Goal: Information Seeking & Learning: Learn about a topic

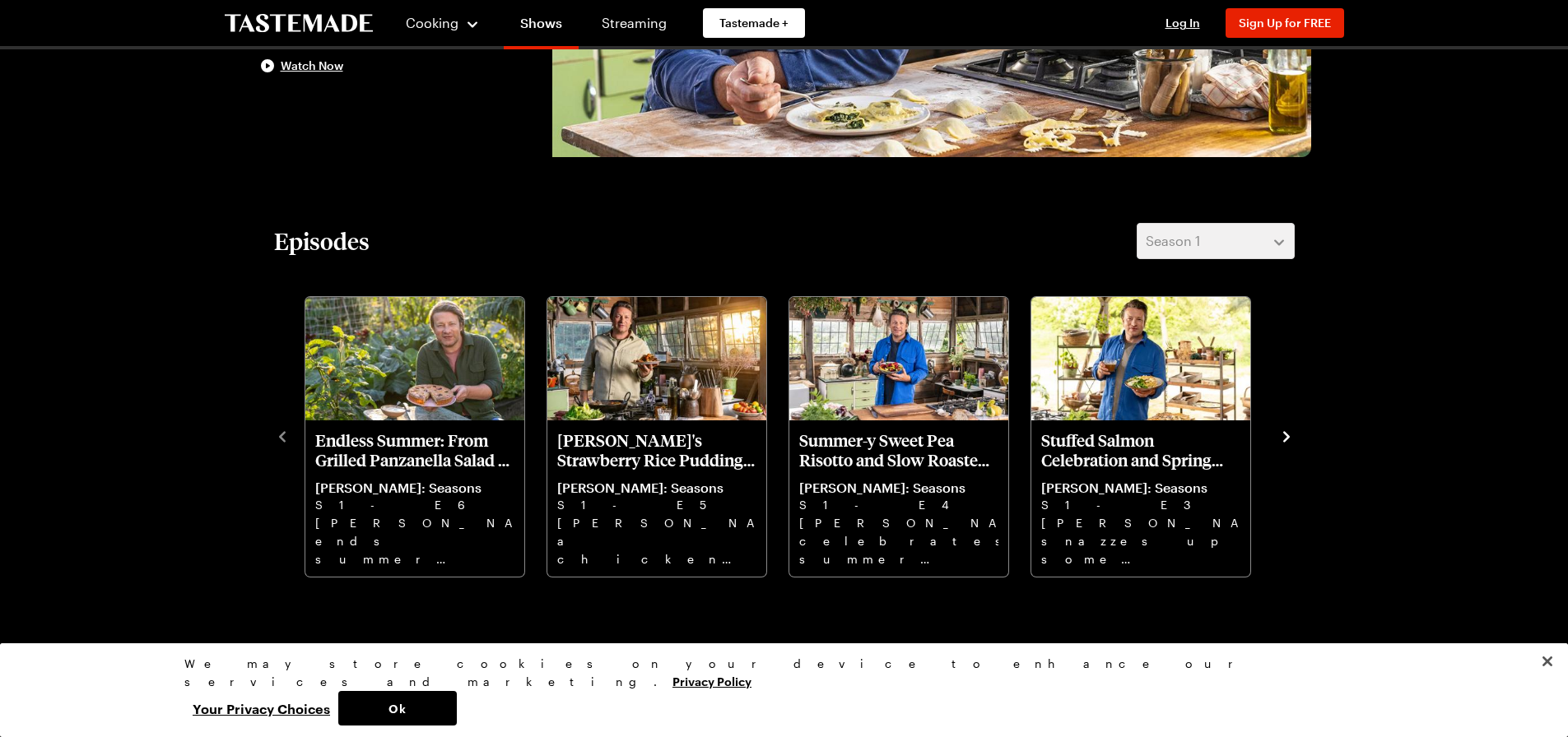
scroll to position [329, 0]
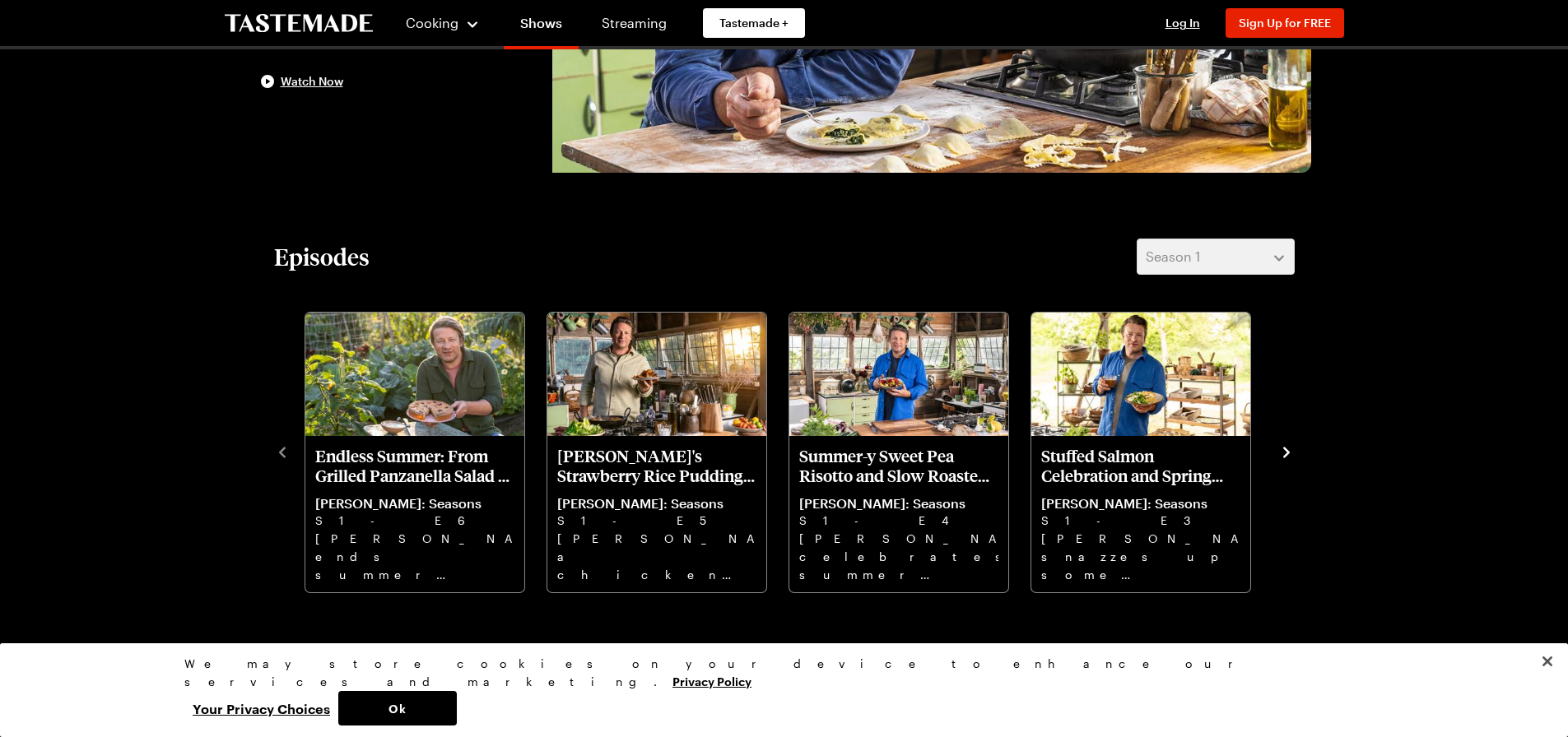
click at [1280, 459] on icon "navigate to next item" at bounding box center [1286, 452] width 17 height 17
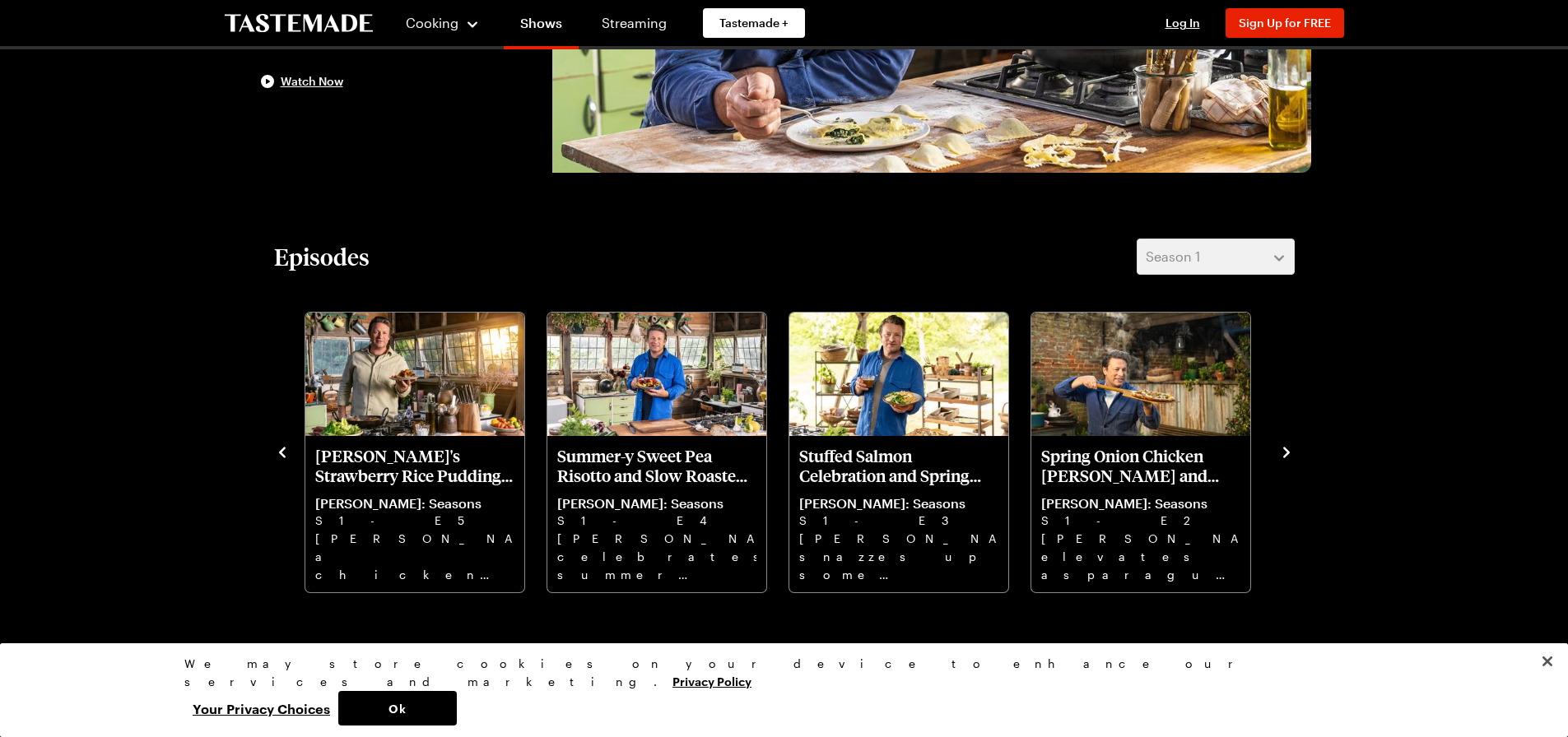
click at [1280, 459] on icon "navigate to next item" at bounding box center [1286, 452] width 17 height 17
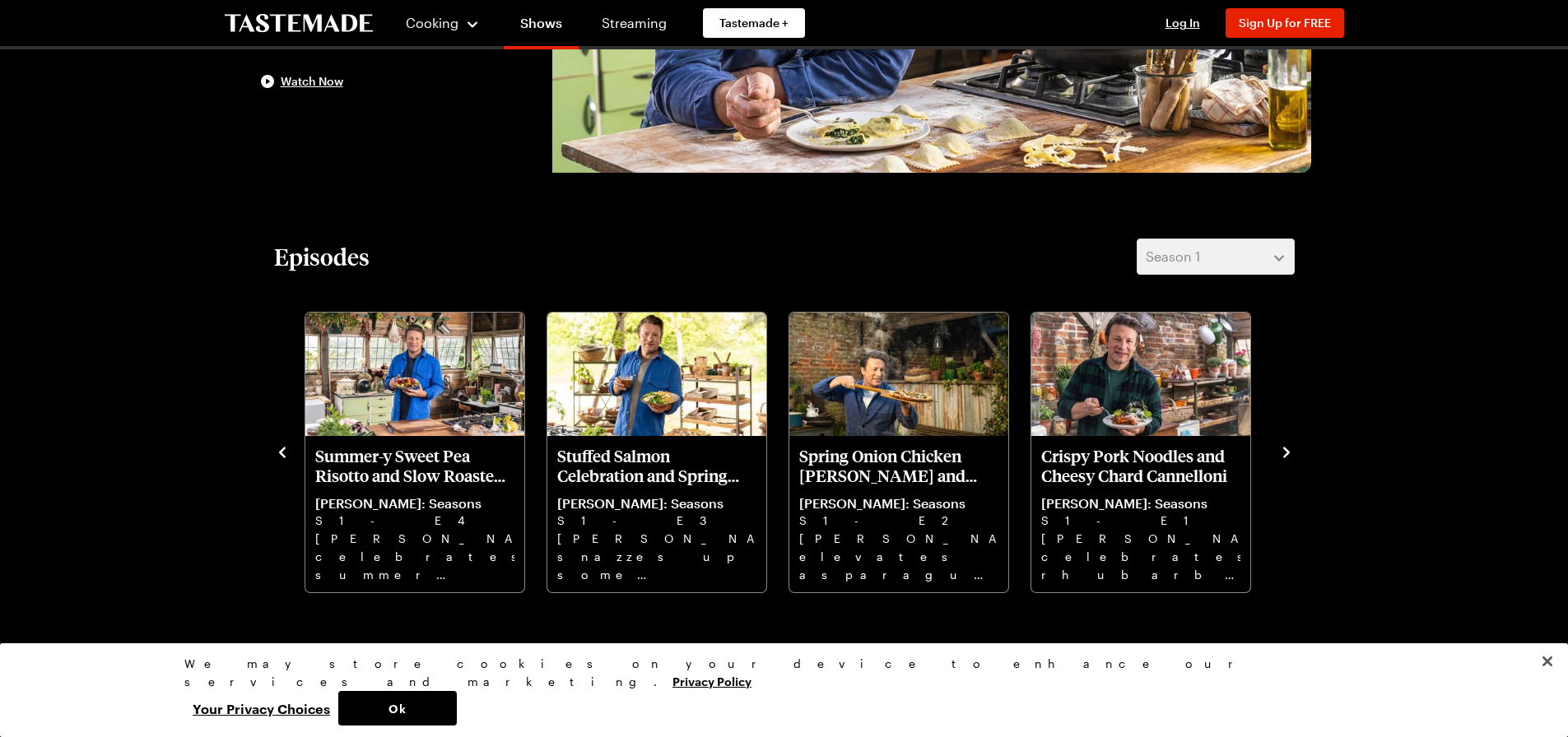
click at [1280, 459] on icon "navigate to next item" at bounding box center [1286, 452] width 17 height 17
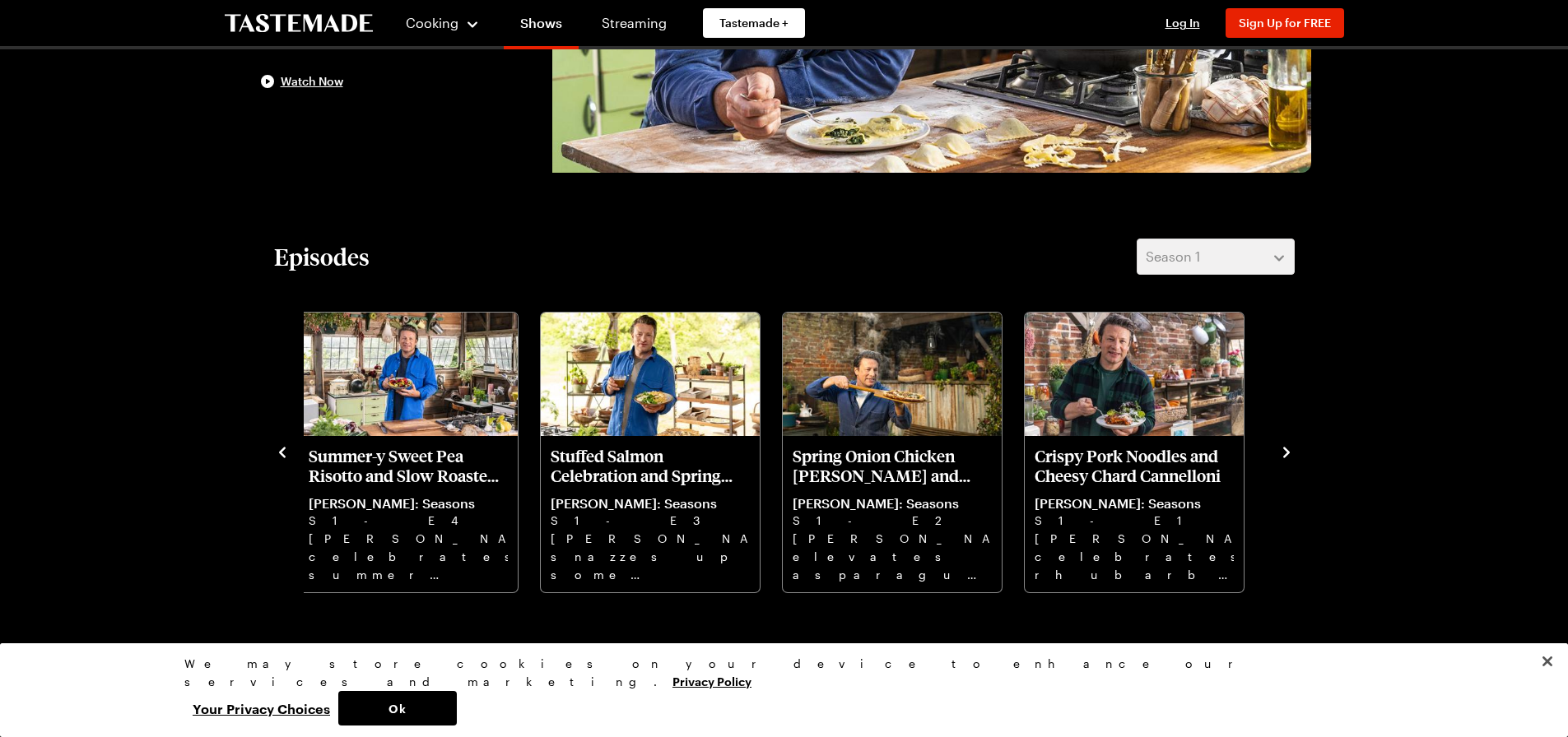
click at [1286, 446] on icon "navigate to next item" at bounding box center [1286, 452] width 17 height 17
click at [278, 448] on icon "navigate to previous item" at bounding box center [282, 452] width 17 height 17
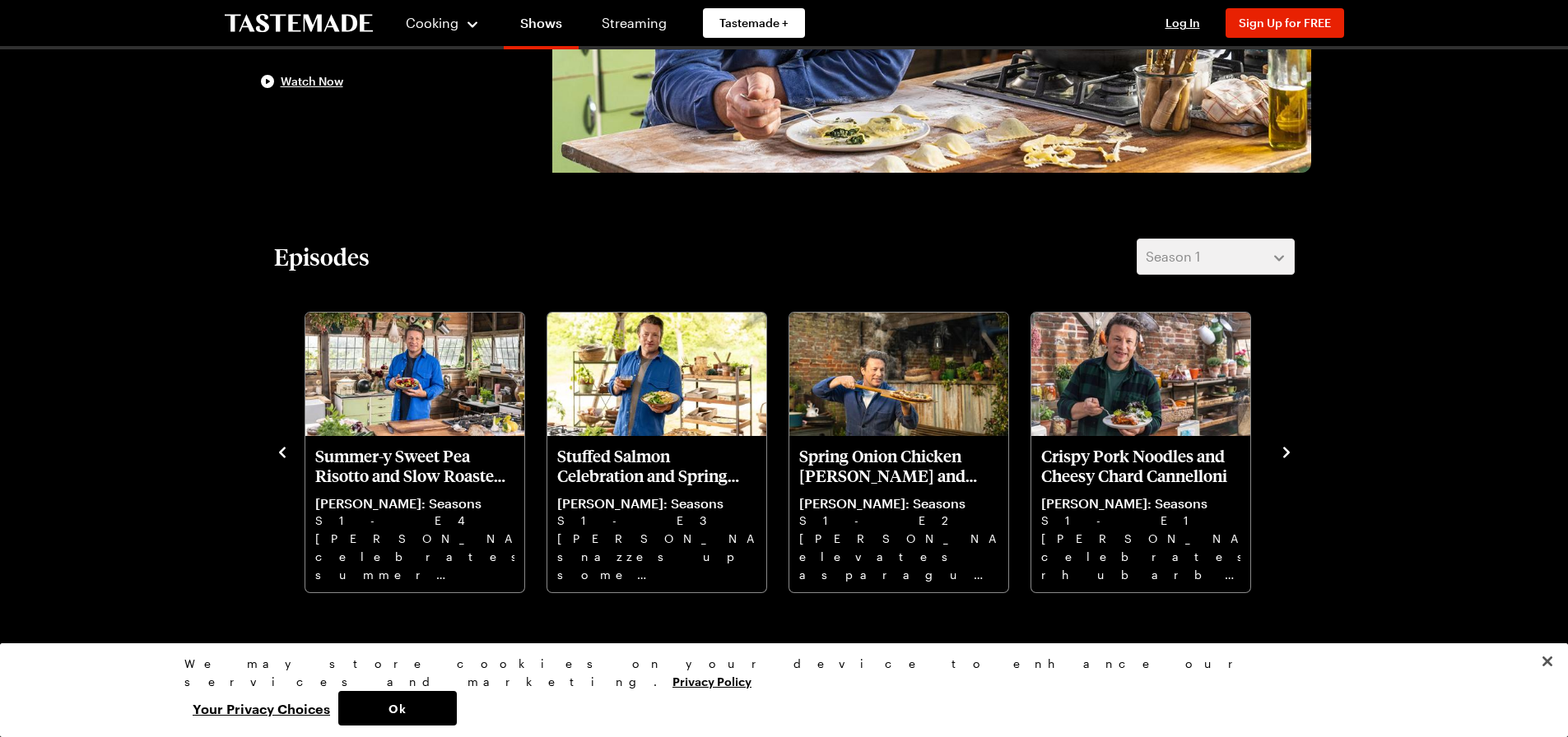
click at [278, 448] on icon "navigate to previous item" at bounding box center [282, 452] width 17 height 17
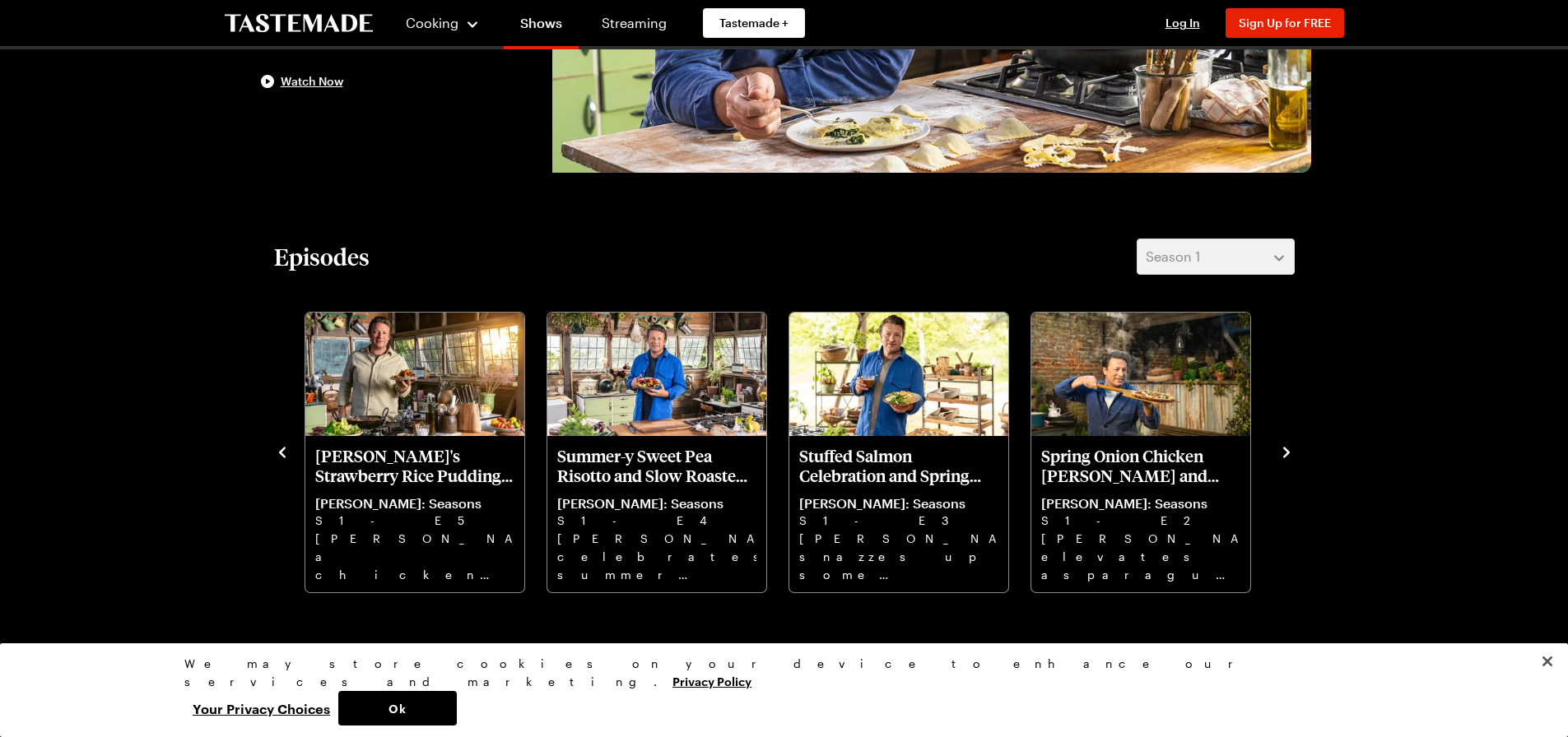
click at [278, 448] on icon "navigate to previous item" at bounding box center [282, 452] width 17 height 17
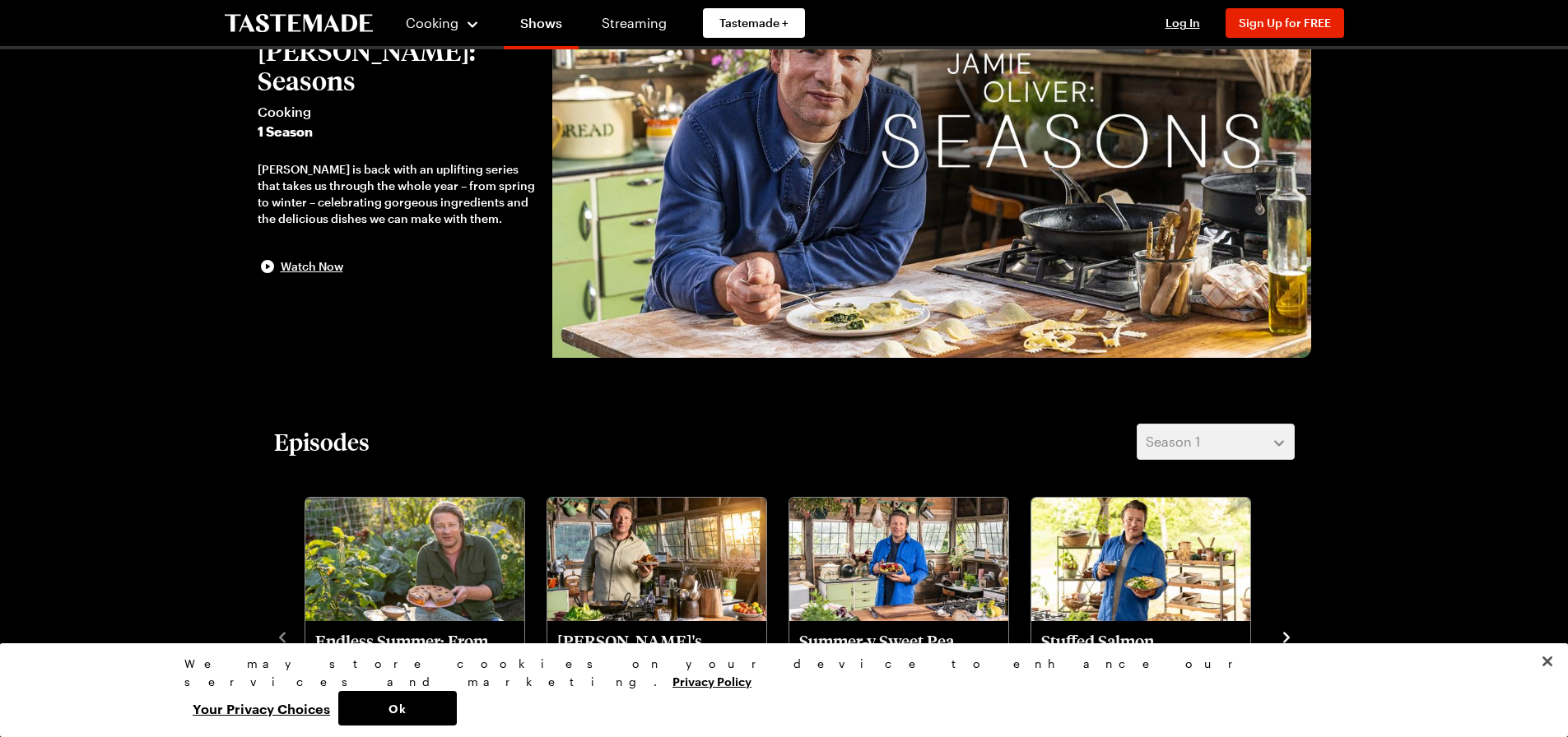
scroll to position [0, 0]
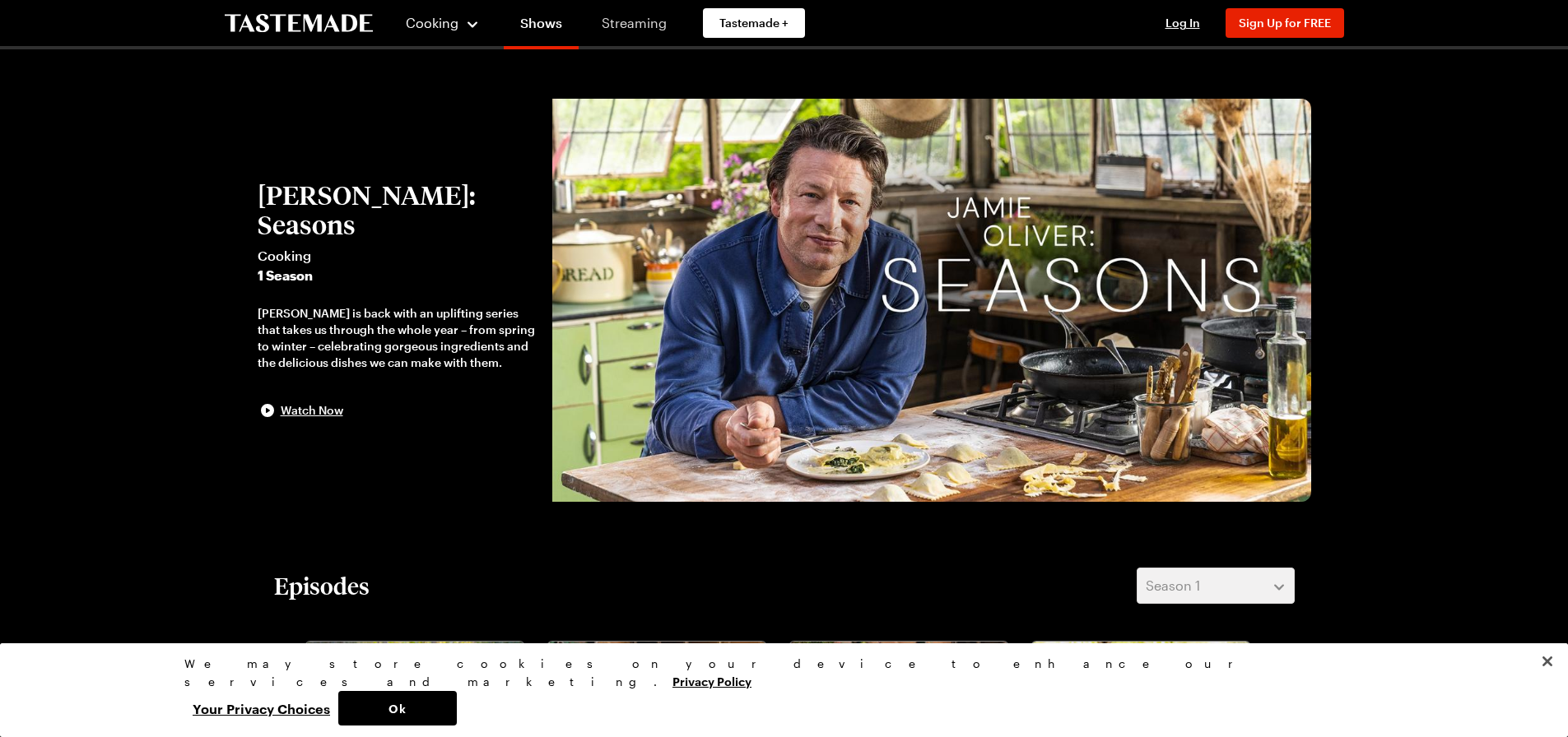
click at [658, 21] on link "Streaming" at bounding box center [634, 23] width 98 height 46
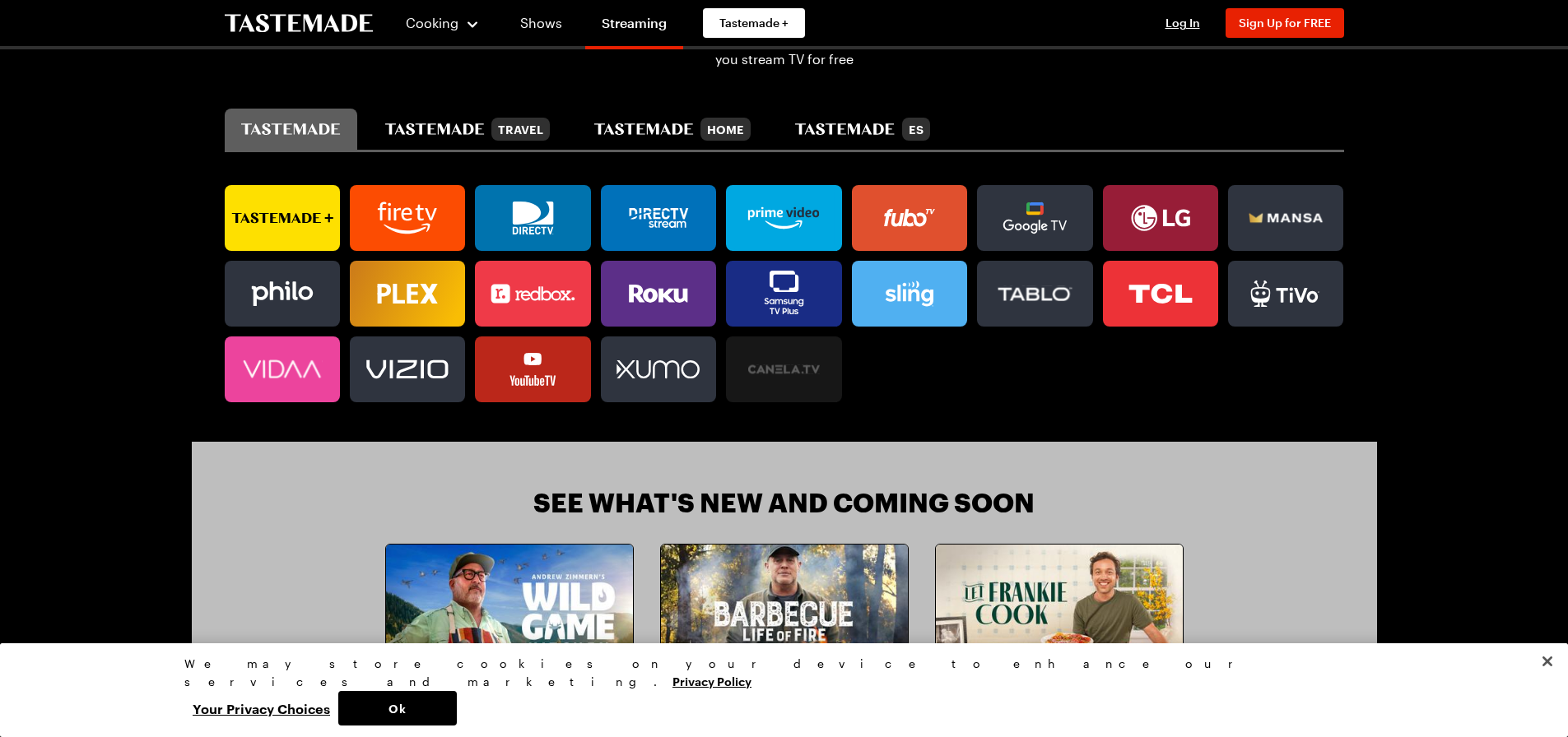
scroll to position [987, 0]
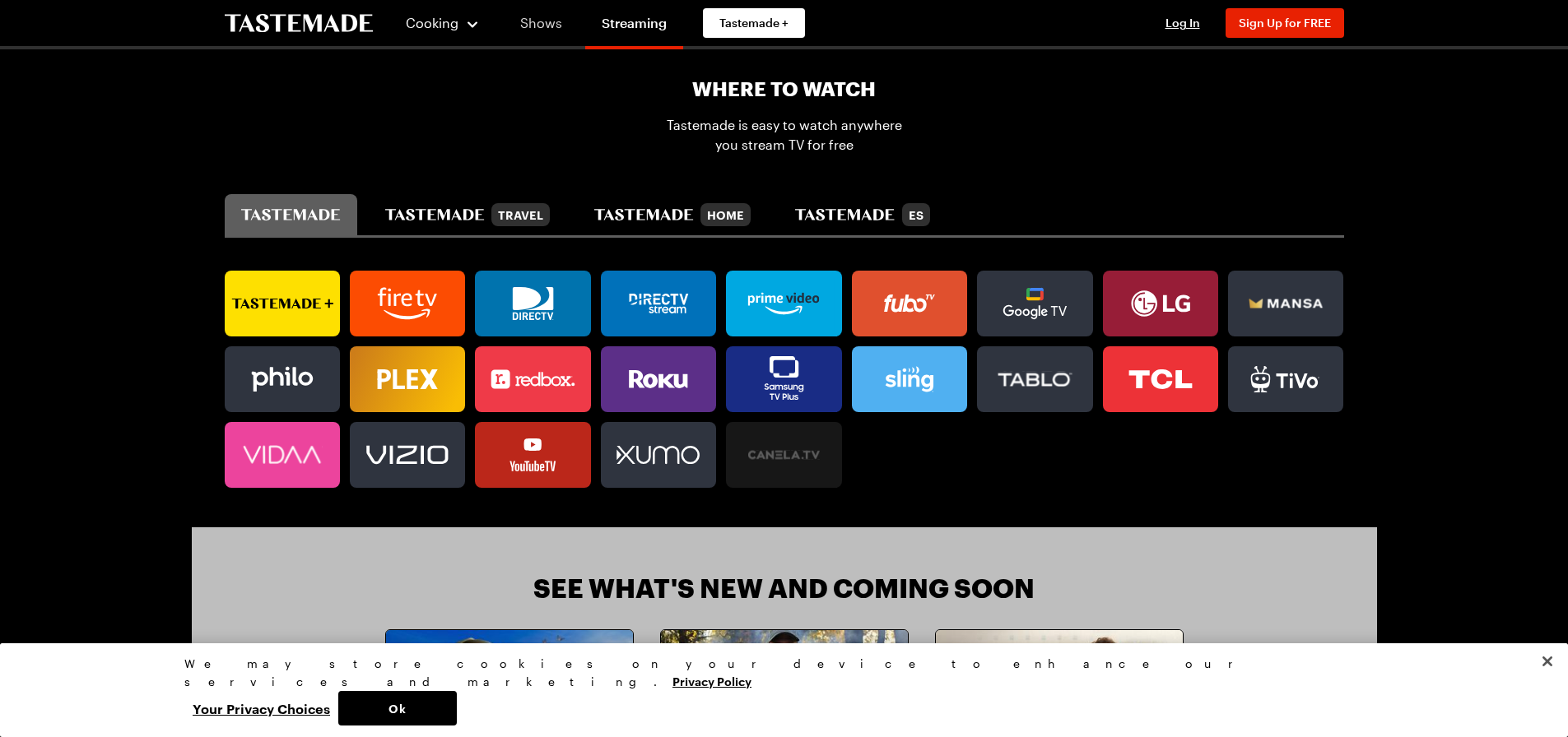
click at [548, 21] on link "Shows" at bounding box center [540, 23] width 75 height 46
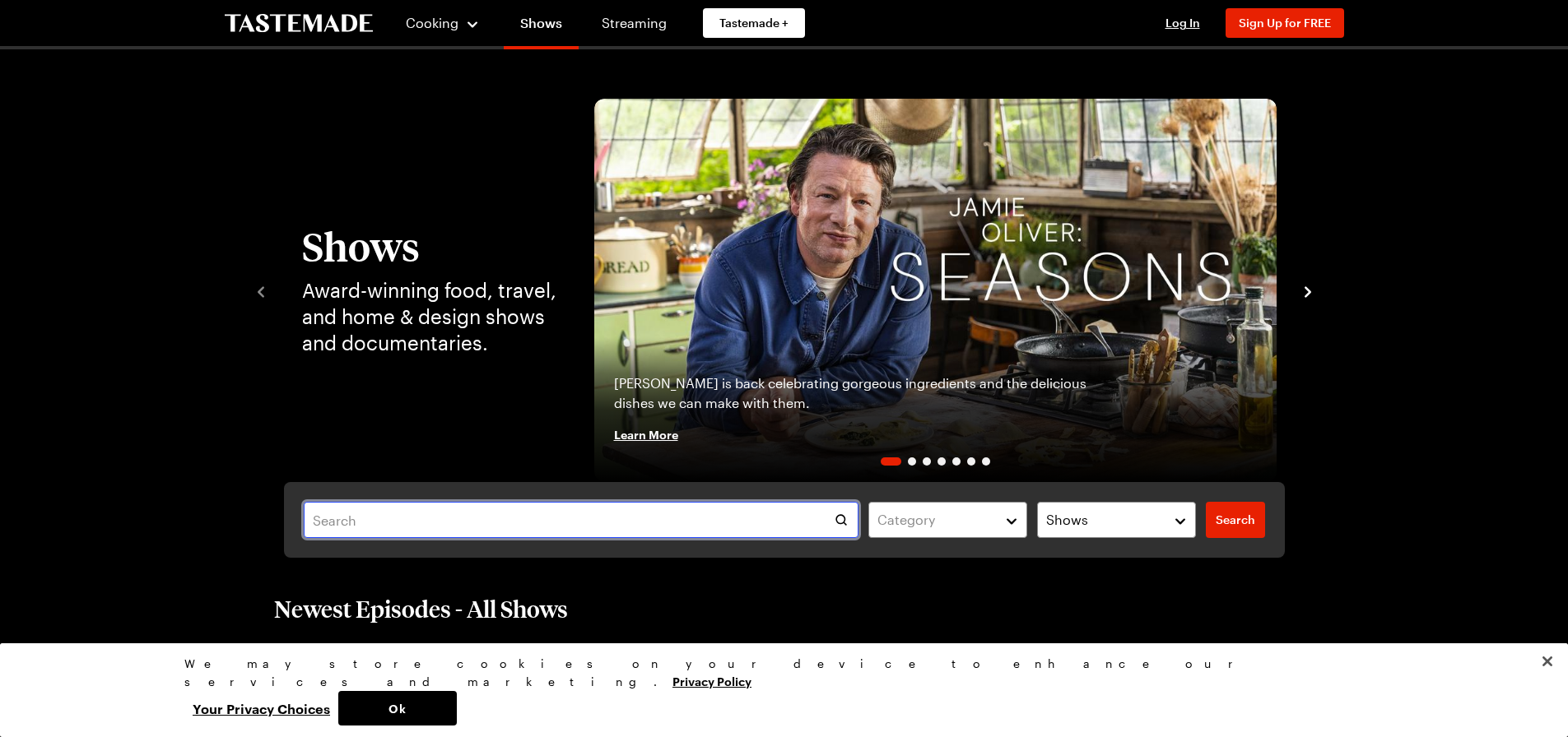
click at [407, 523] on input "text" at bounding box center [581, 520] width 555 height 36
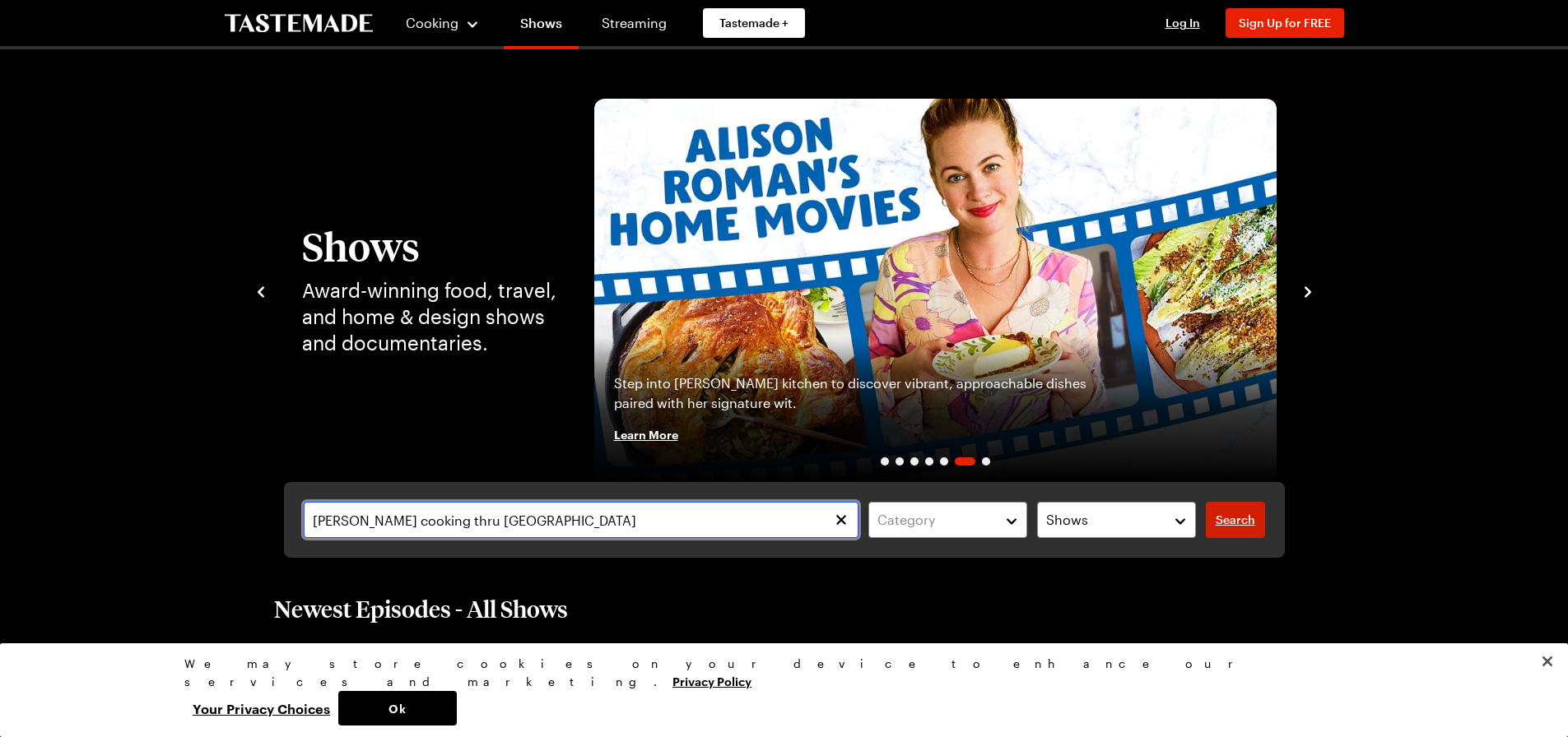
type input "[PERSON_NAME] cooking thru [GEOGRAPHIC_DATA]"
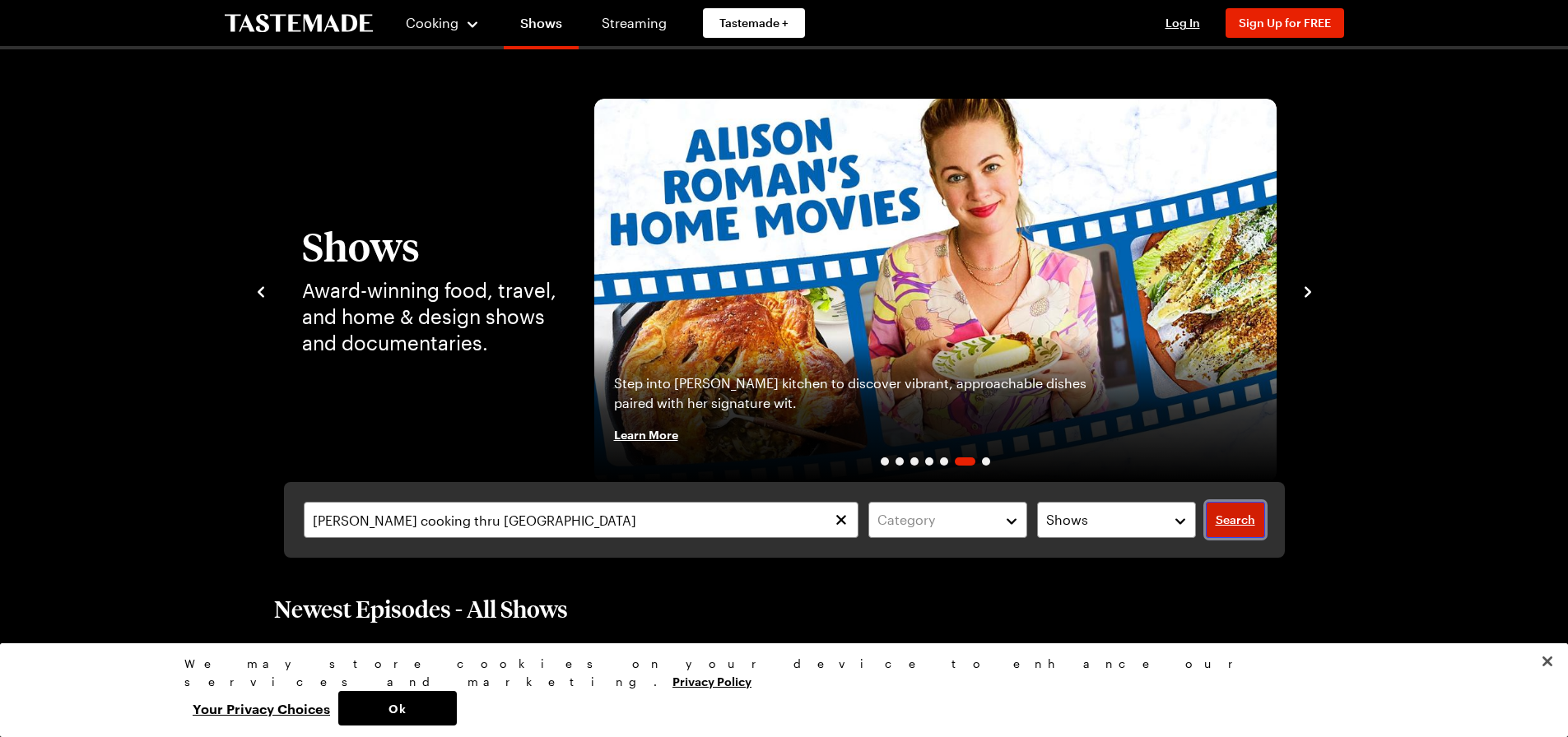
click at [1228, 525] on span "Search" at bounding box center [1235, 520] width 40 height 17
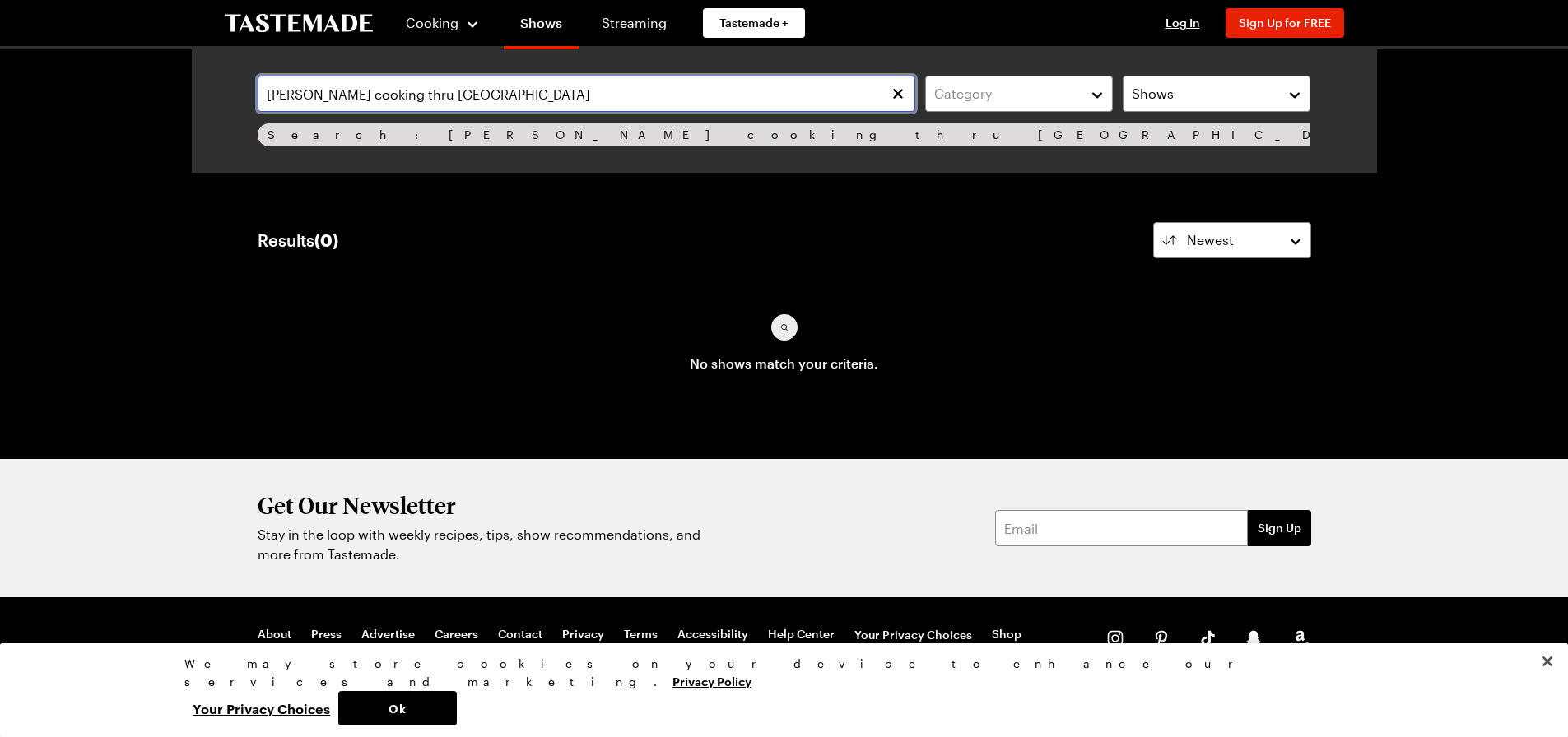
click at [473, 90] on input "[PERSON_NAME] cooking thru [GEOGRAPHIC_DATA]" at bounding box center [586, 93] width 658 height 36
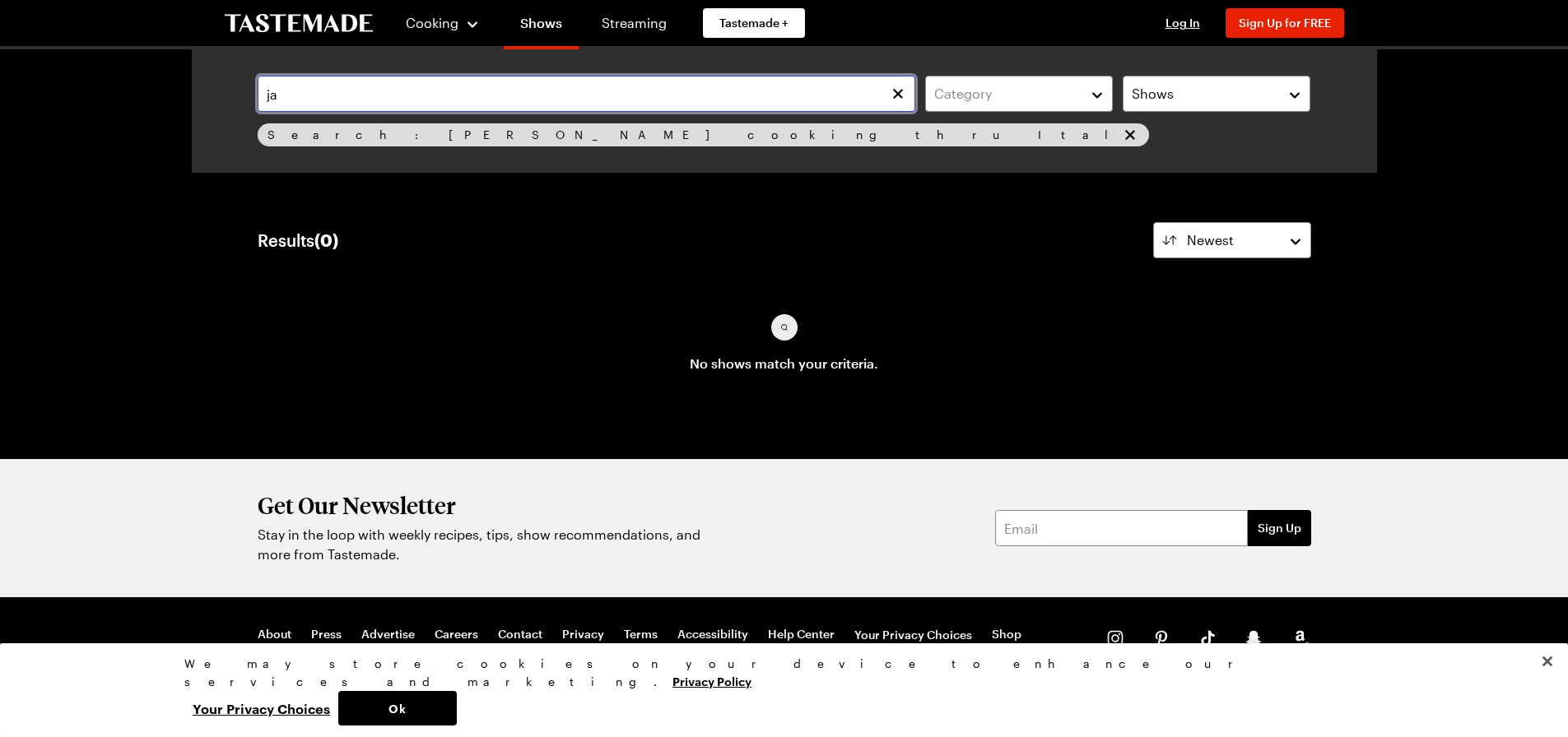
type input "j"
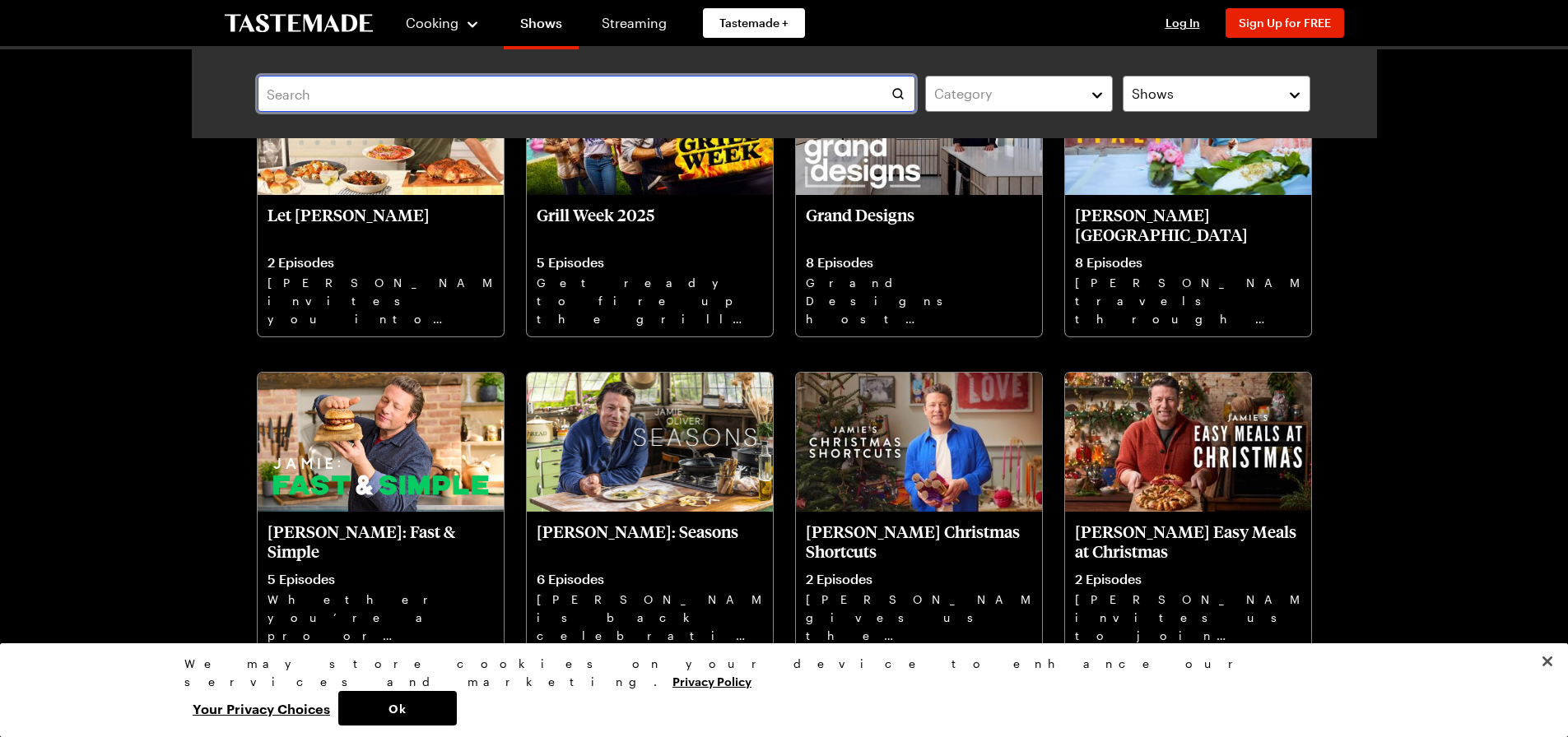
scroll to position [494, 0]
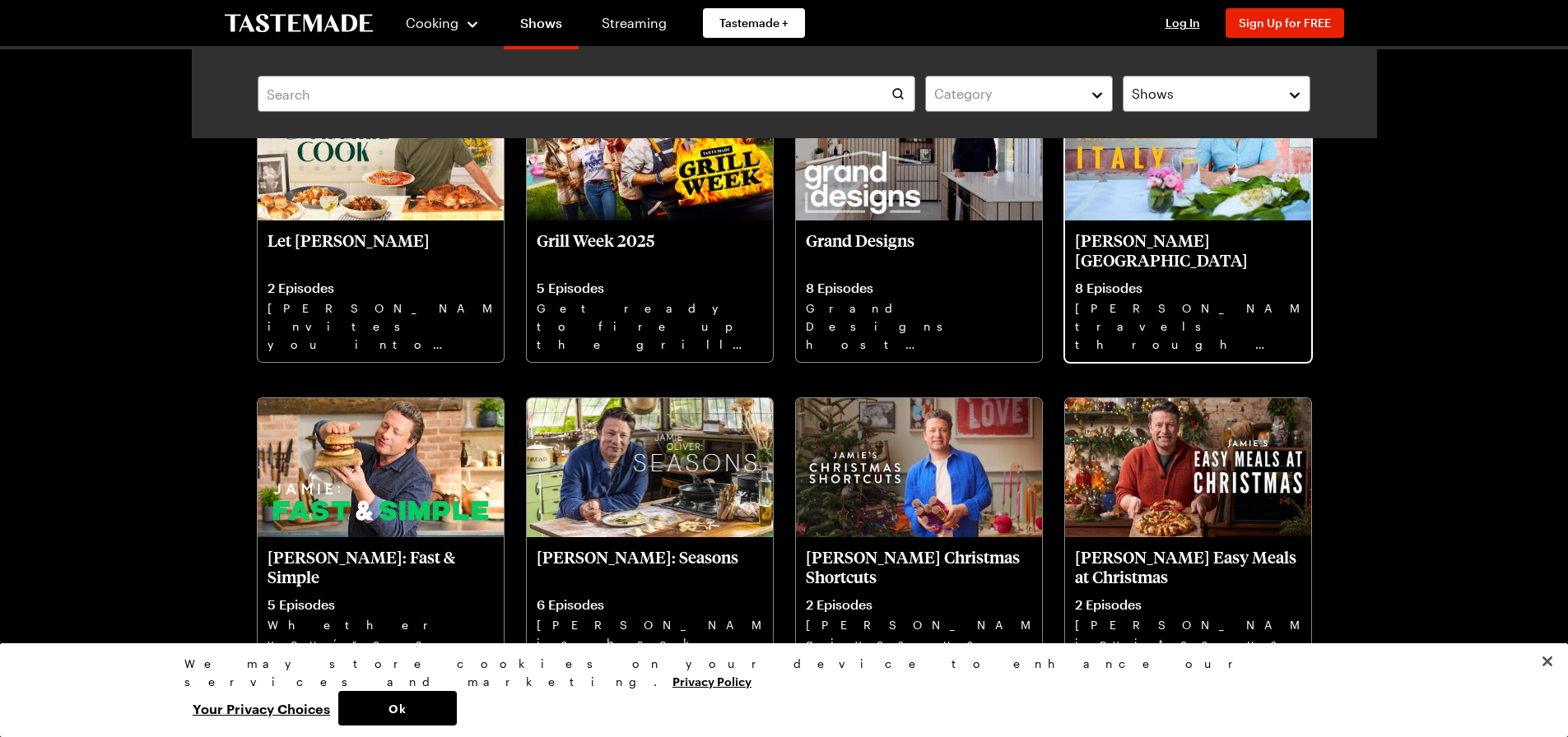
click at [1237, 281] on p "8 Episodes" at bounding box center [1188, 288] width 227 height 17
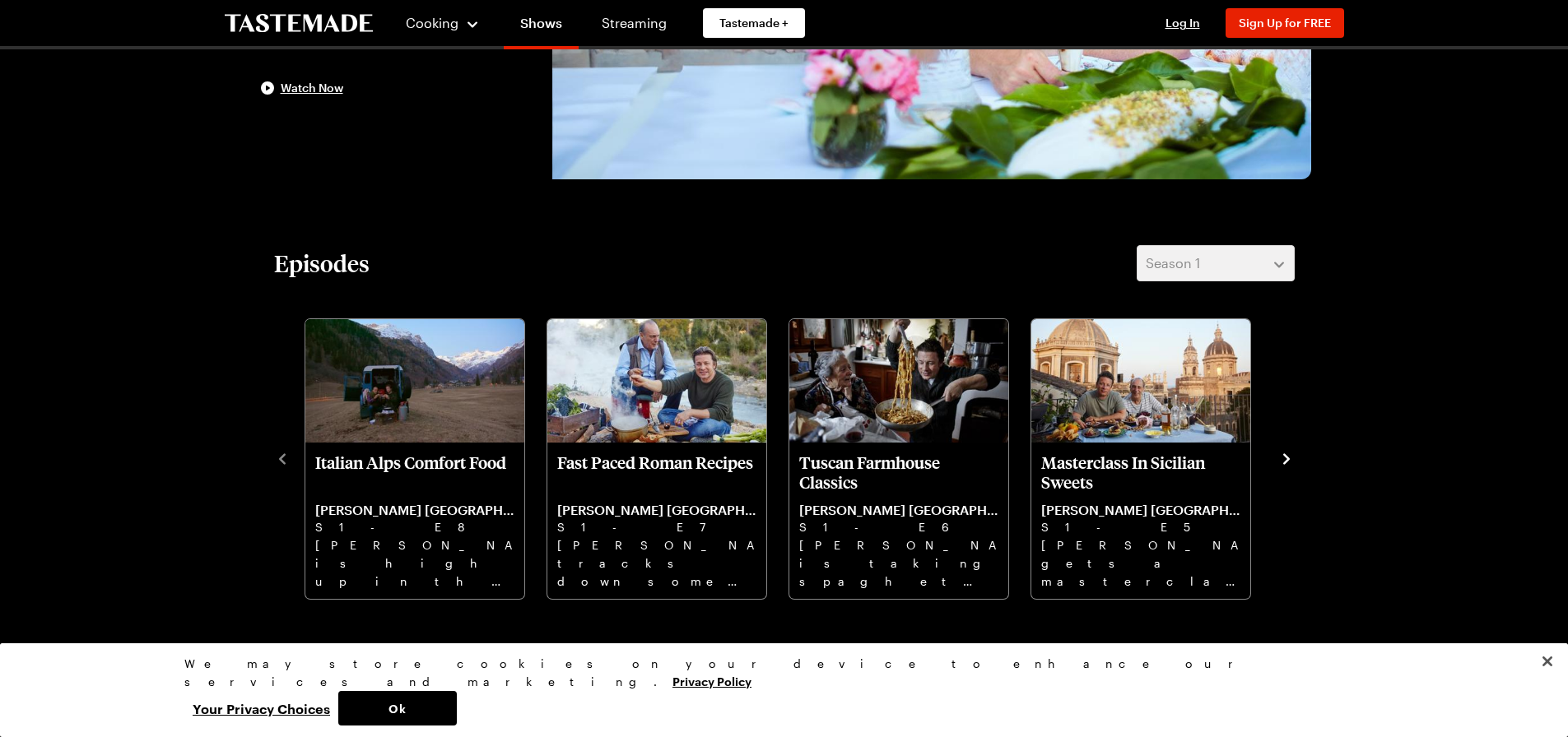
scroll to position [329, 0]
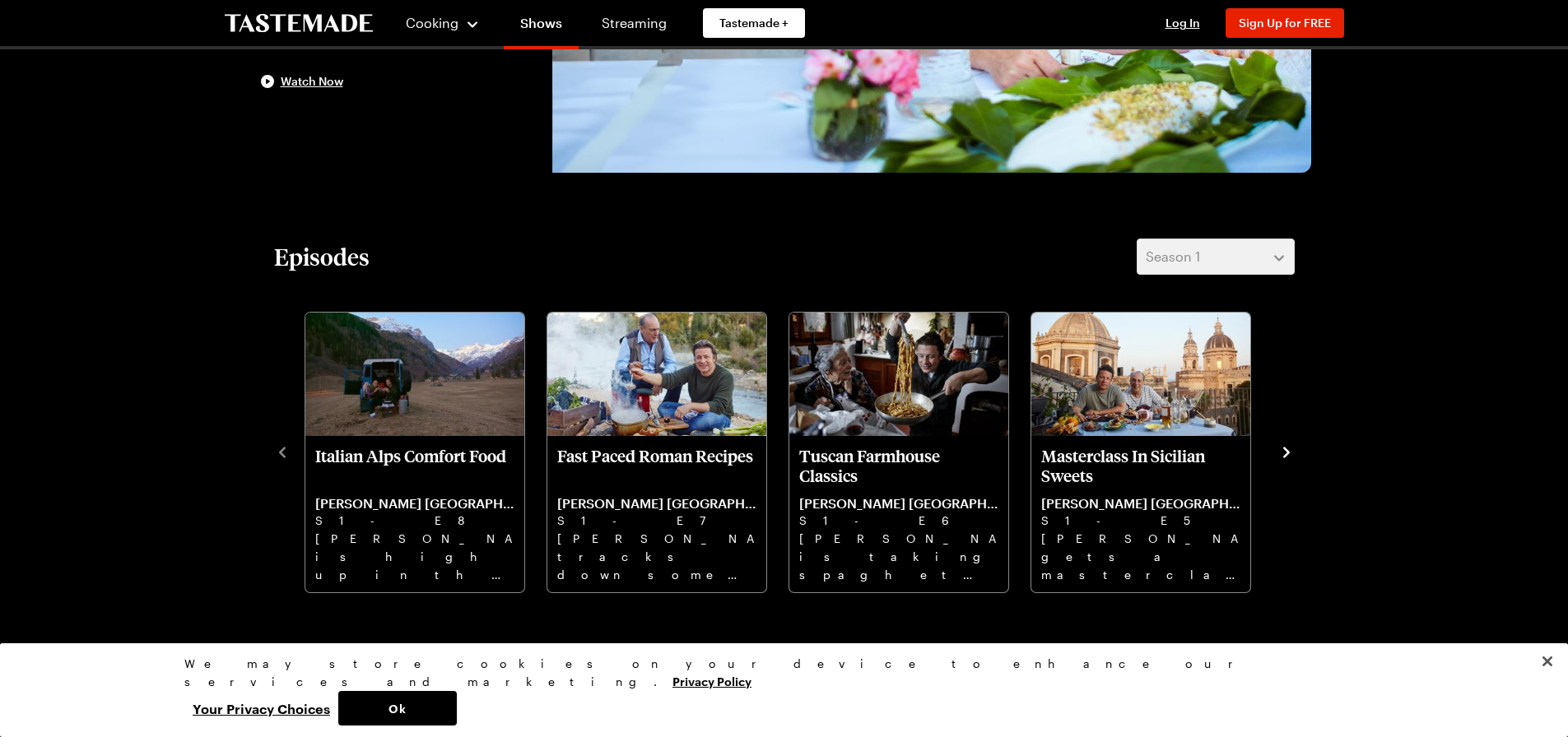
click at [1289, 456] on icon "navigate to next item" at bounding box center [1286, 452] width 17 height 17
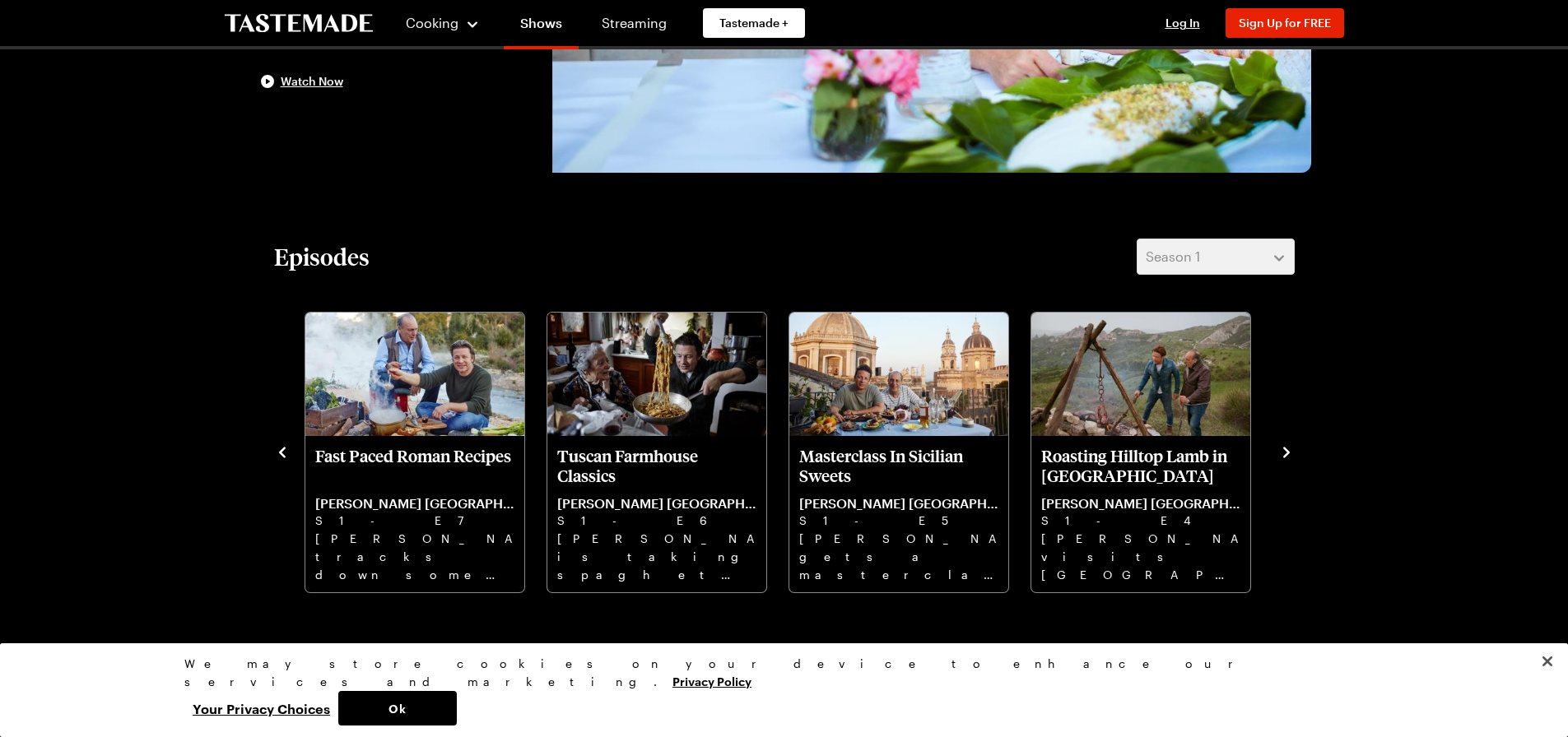
click at [1289, 456] on icon "navigate to next item" at bounding box center [1286, 452] width 17 height 17
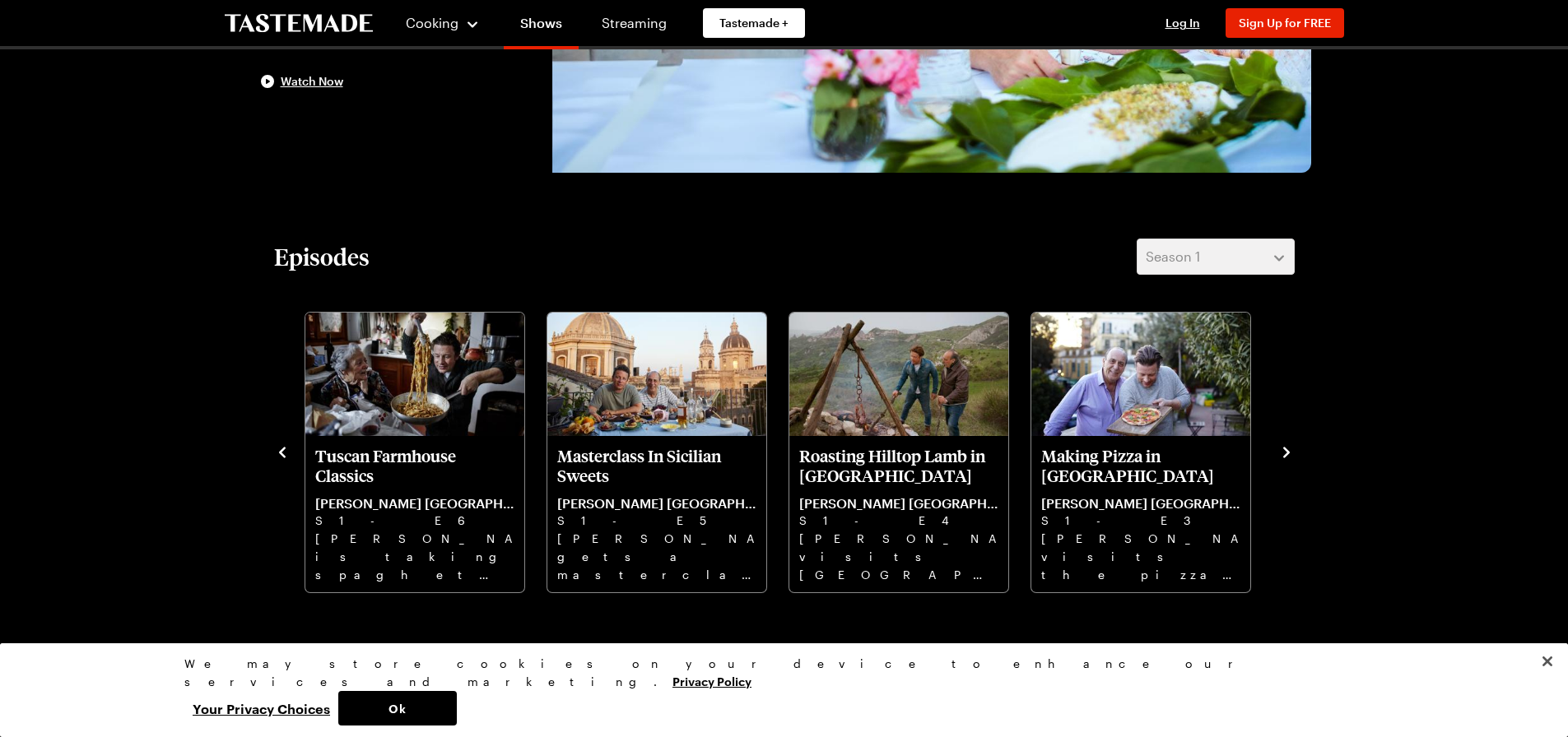
click at [1289, 456] on icon "navigate to next item" at bounding box center [1286, 452] width 17 height 17
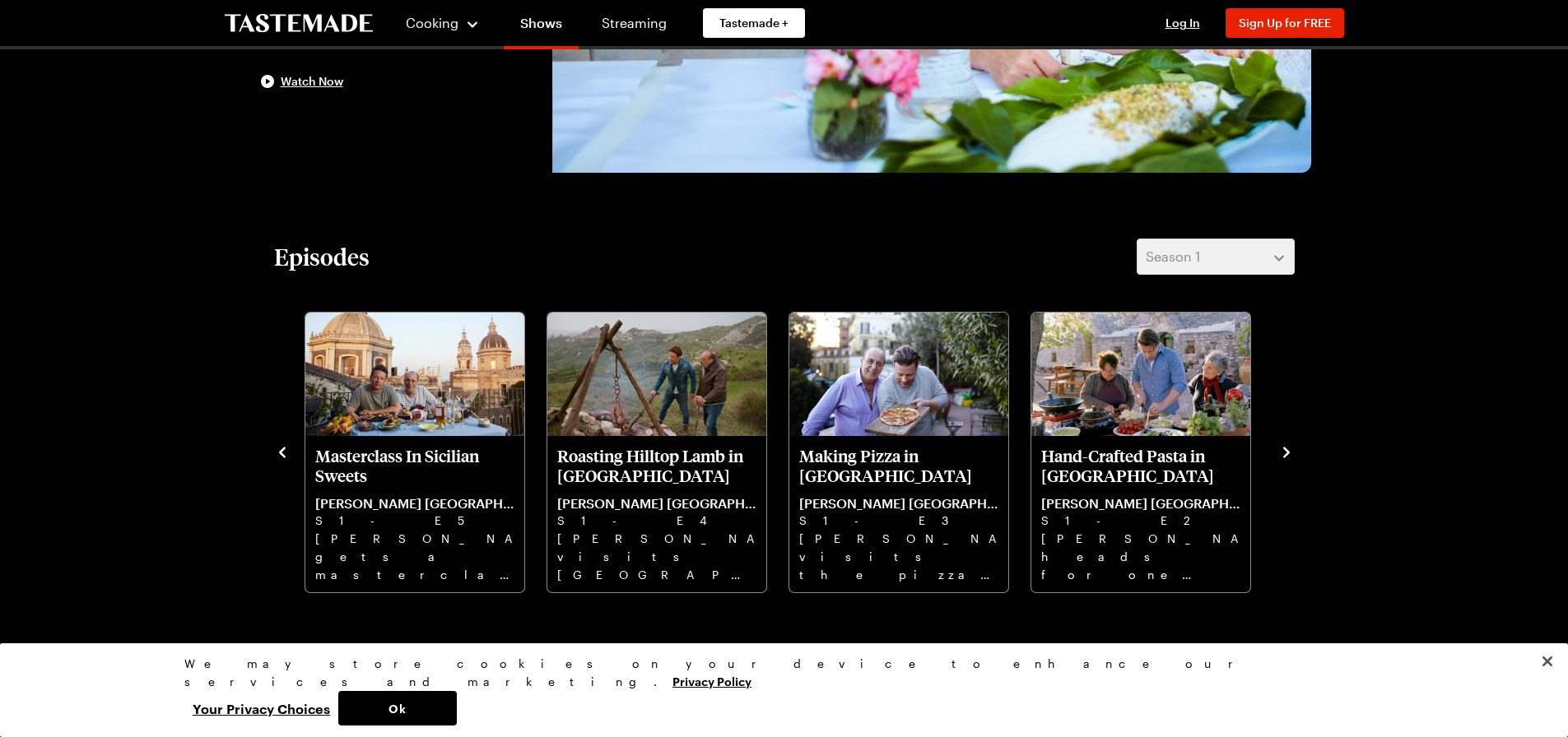
click at [1289, 456] on icon "navigate to next item" at bounding box center [1286, 452] width 17 height 17
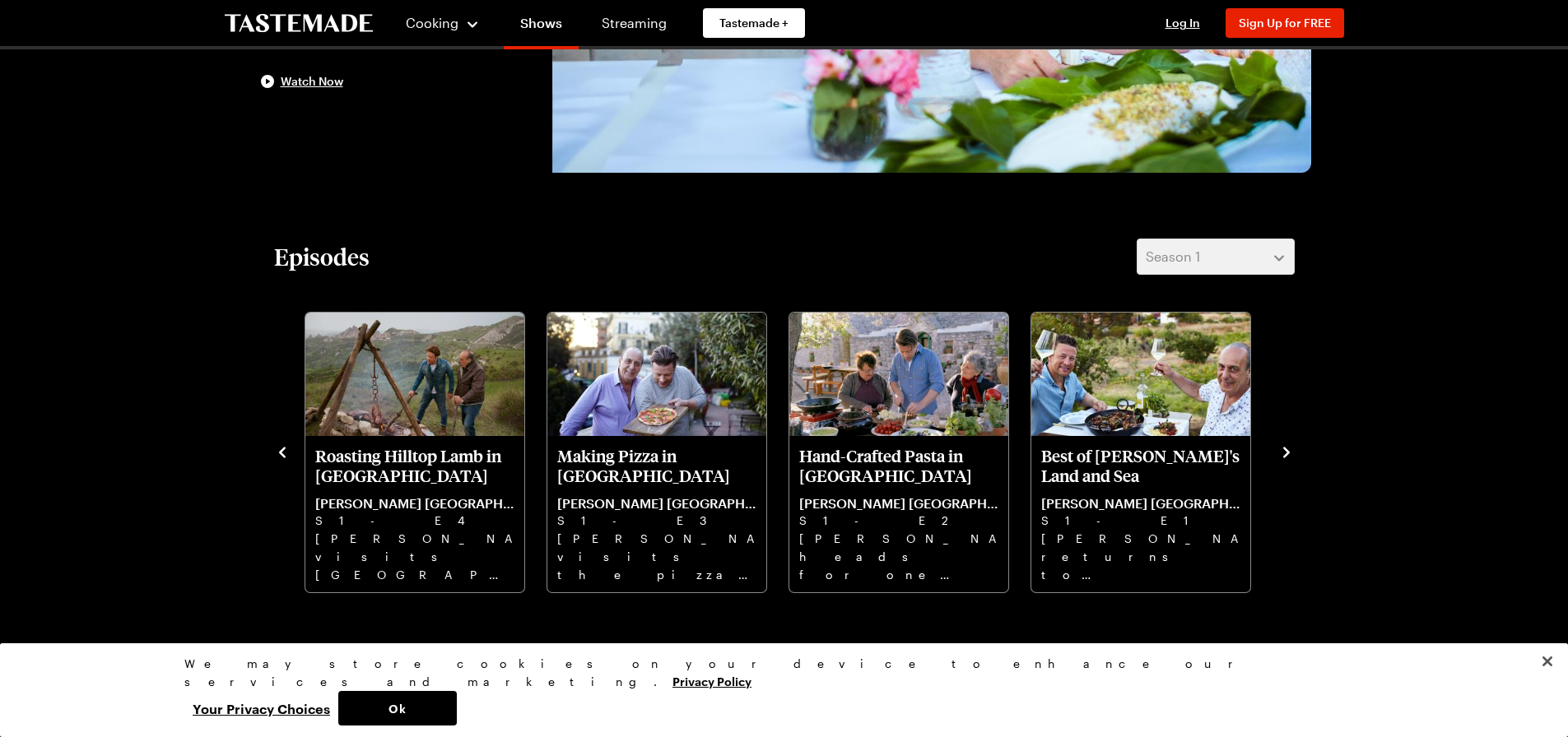
click at [1289, 456] on icon "navigate to next item" at bounding box center [1286, 452] width 17 height 17
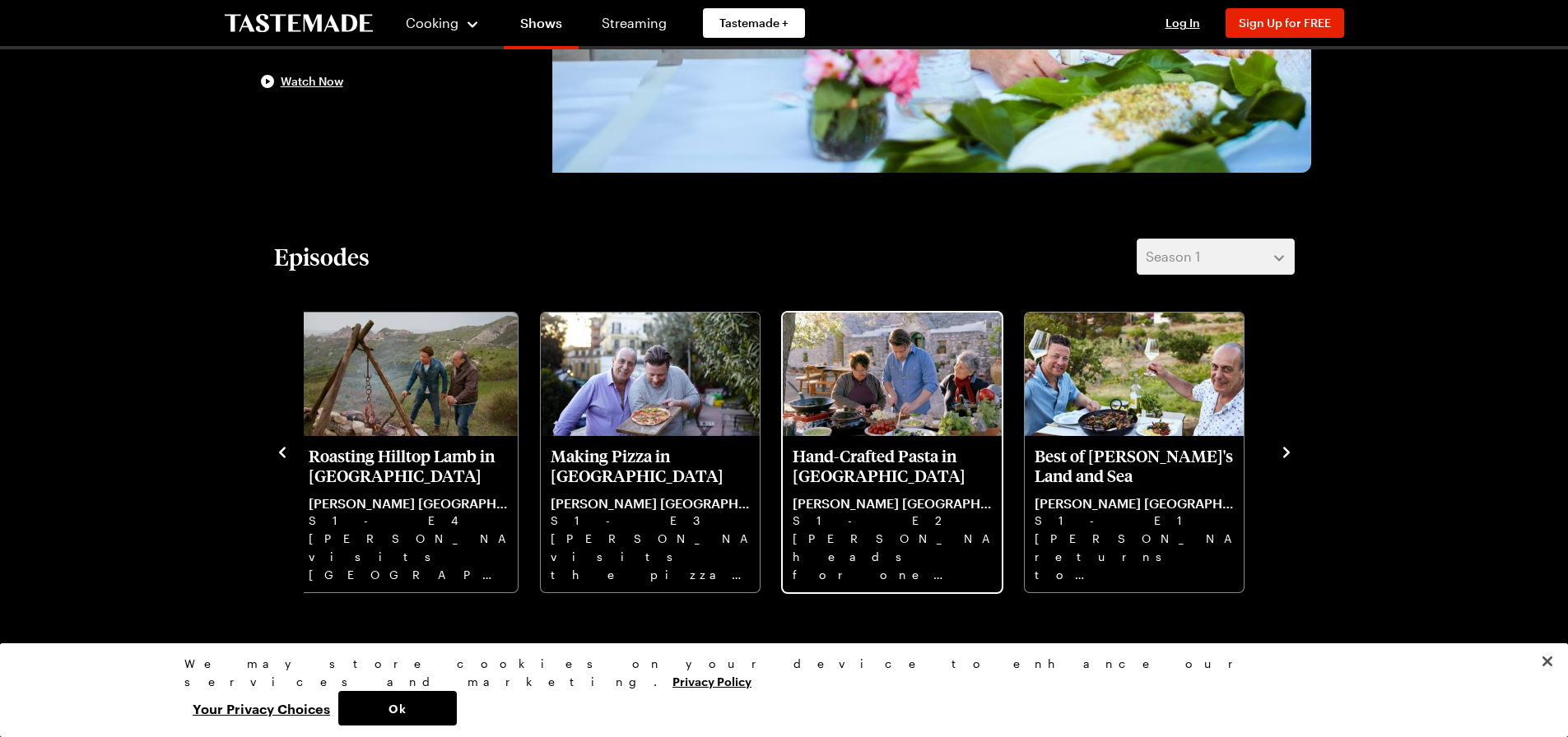
click at [856, 473] on p "Hand-Crafted Pasta in [GEOGRAPHIC_DATA]" at bounding box center [892, 465] width 199 height 40
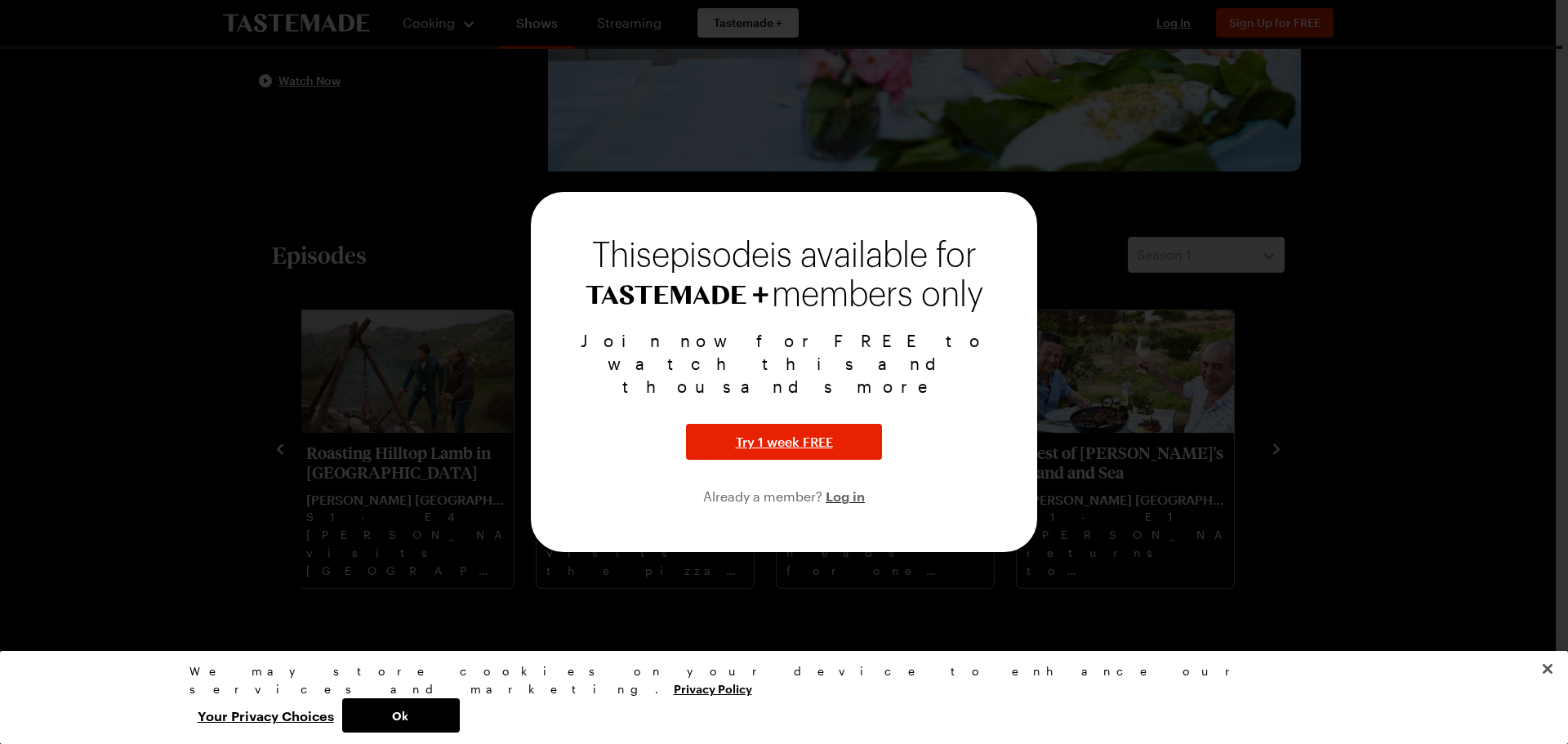
click at [304, 430] on div at bounding box center [784, 372] width 1568 height 744
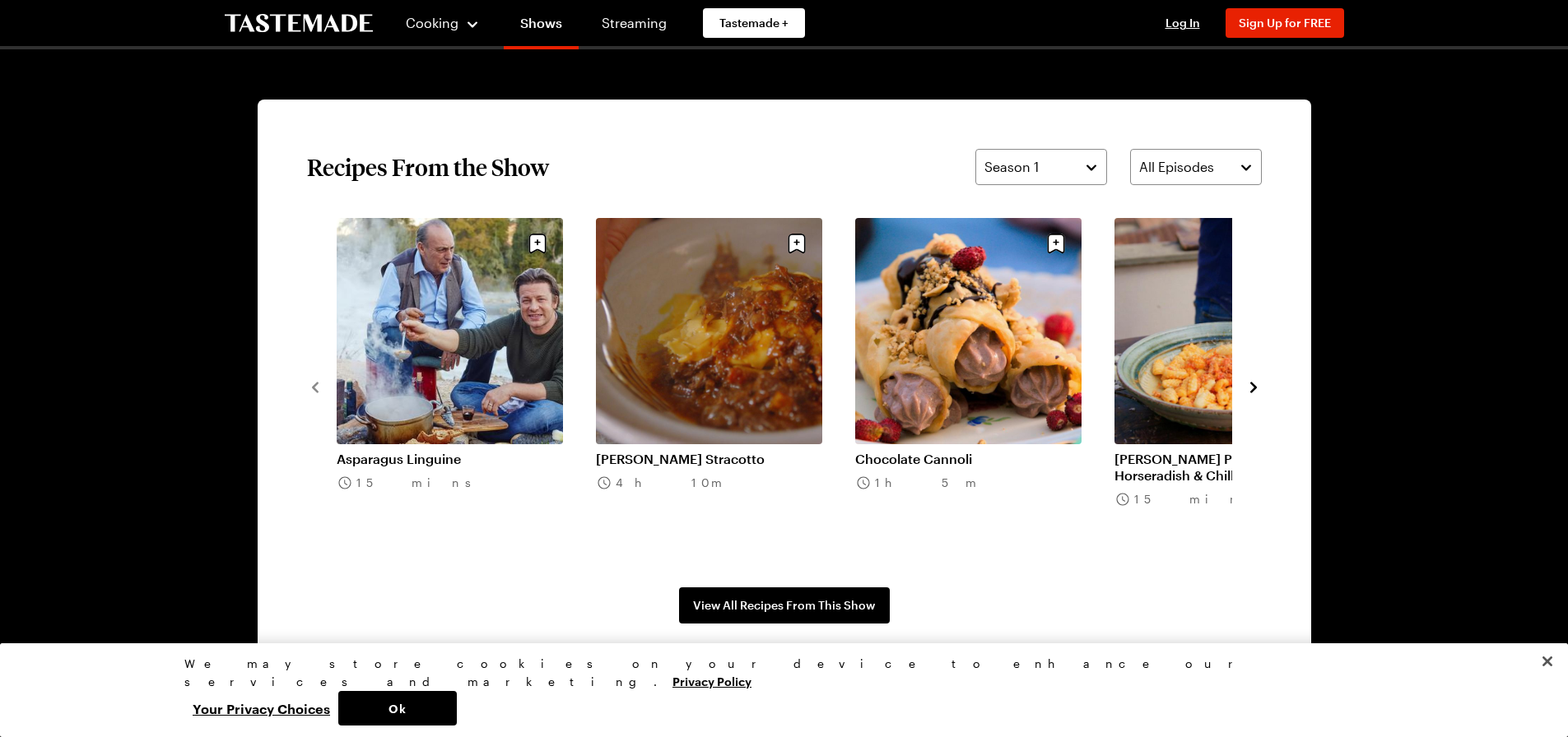
scroll to position [1234, 0]
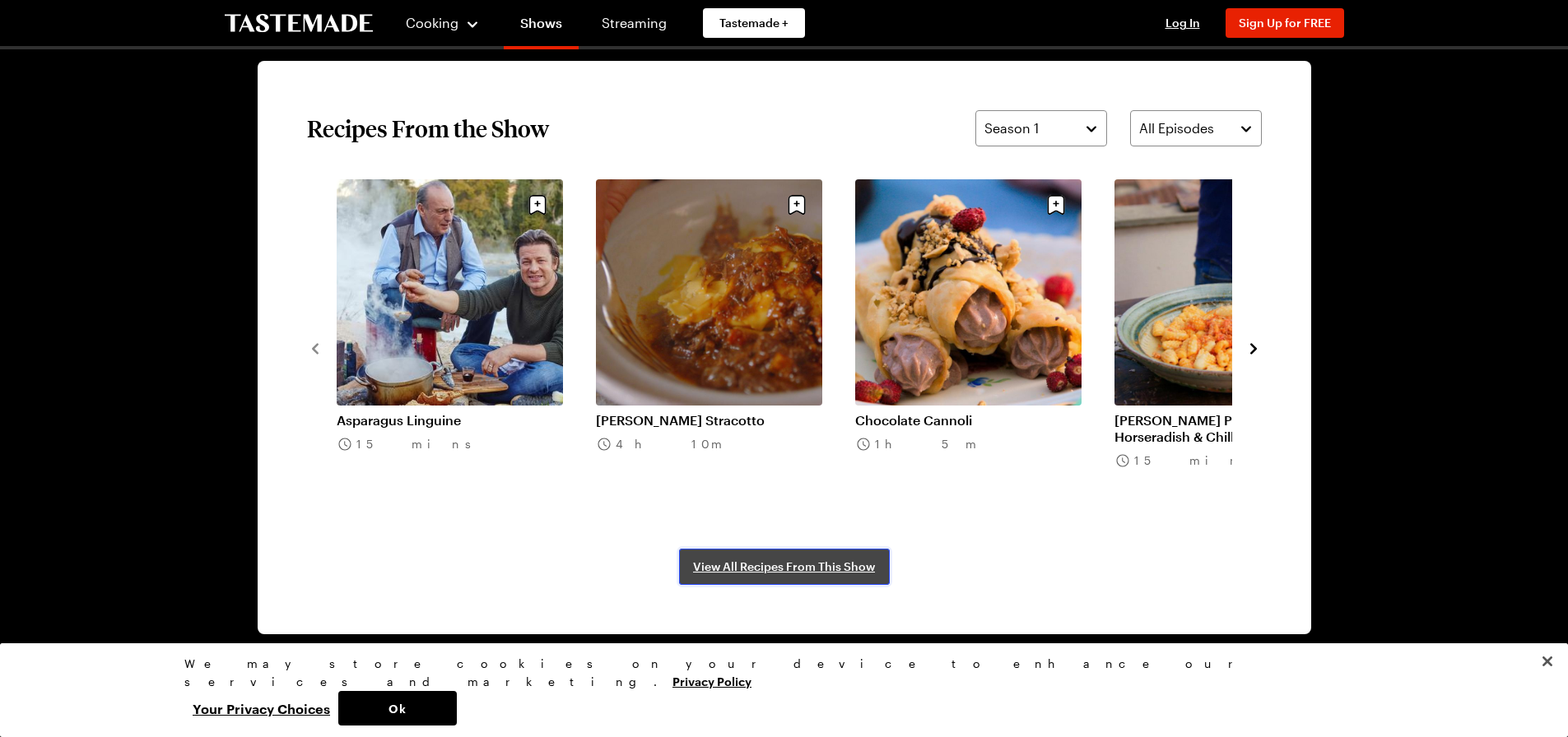
click at [778, 559] on span "View All Recipes From This Show" at bounding box center [784, 567] width 182 height 17
click at [1249, 347] on icon "navigate to next item" at bounding box center [1253, 349] width 17 height 17
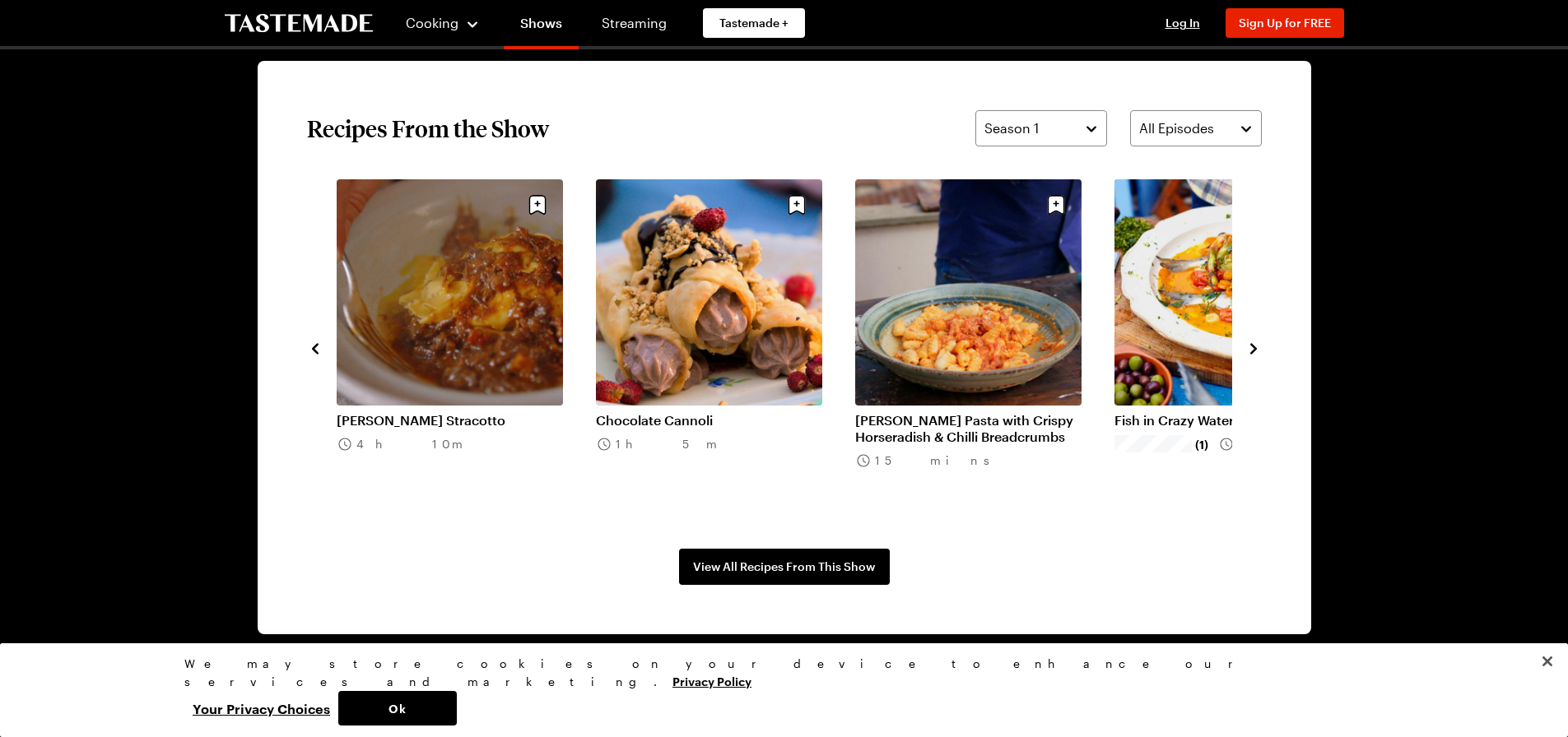
click at [1249, 347] on icon "navigate to next item" at bounding box center [1253, 349] width 17 height 17
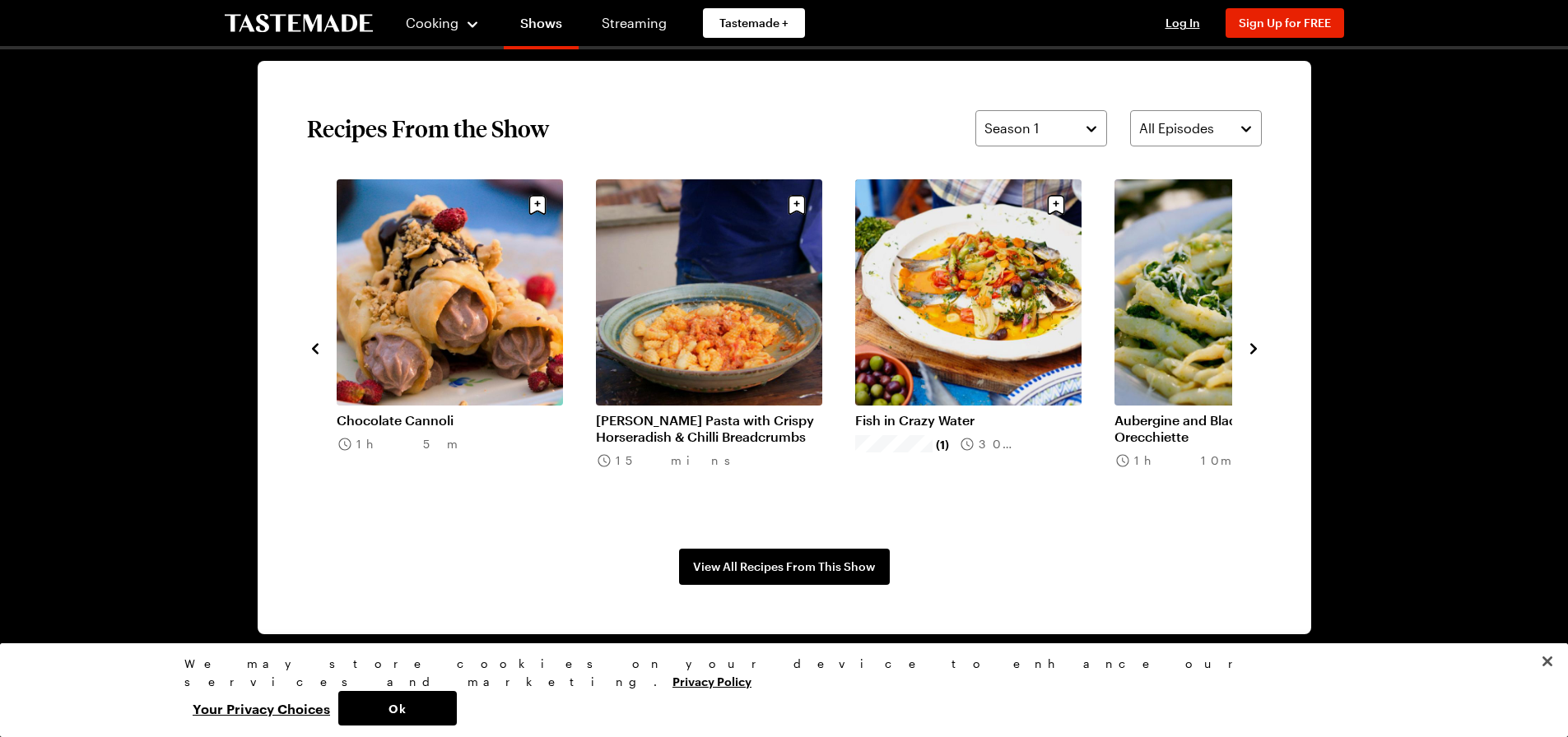
click at [1249, 347] on icon "navigate to next item" at bounding box center [1253, 349] width 17 height 17
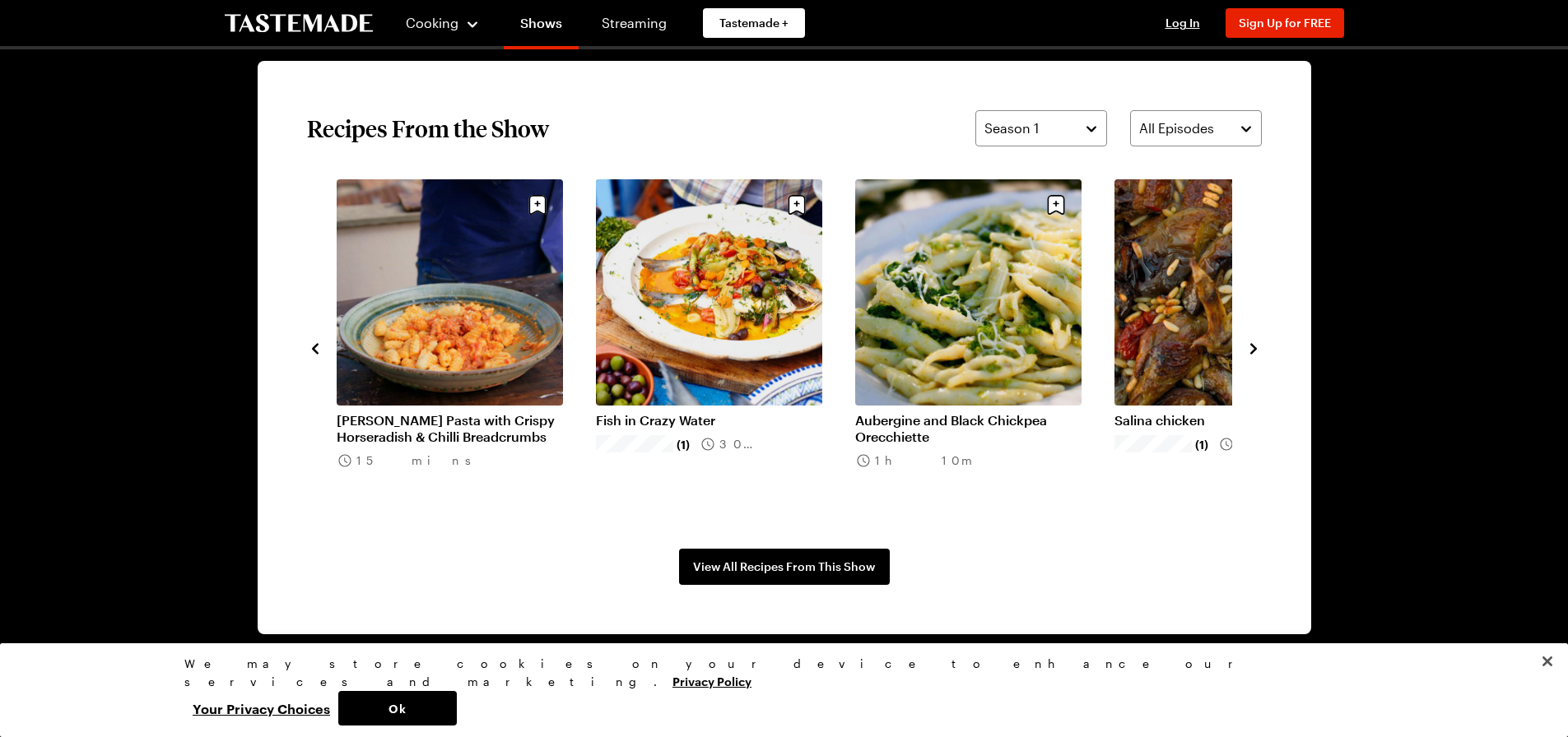
click at [1249, 347] on icon "navigate to next item" at bounding box center [1253, 349] width 17 height 17
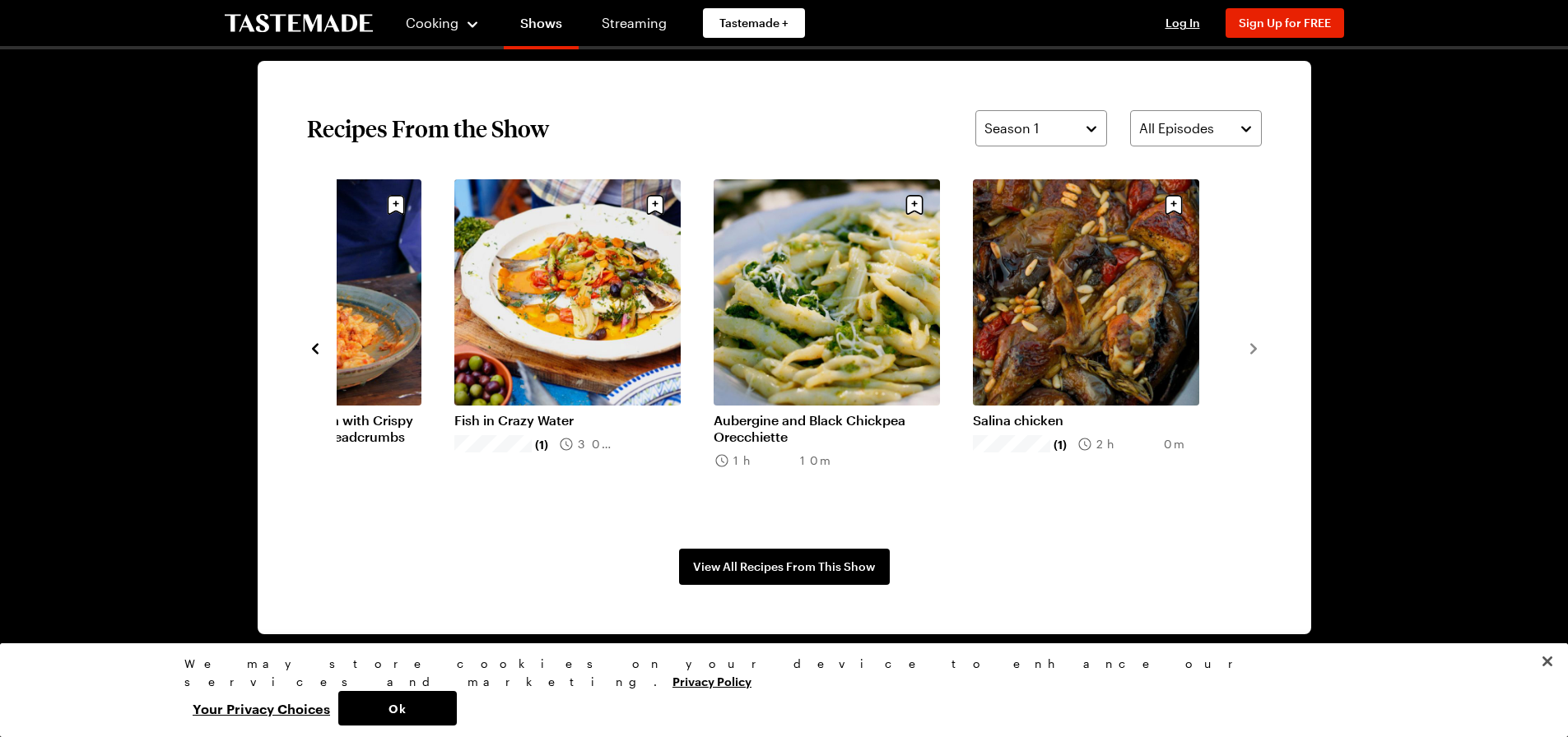
click at [316, 345] on icon "navigate to previous item" at bounding box center [315, 349] width 6 height 11
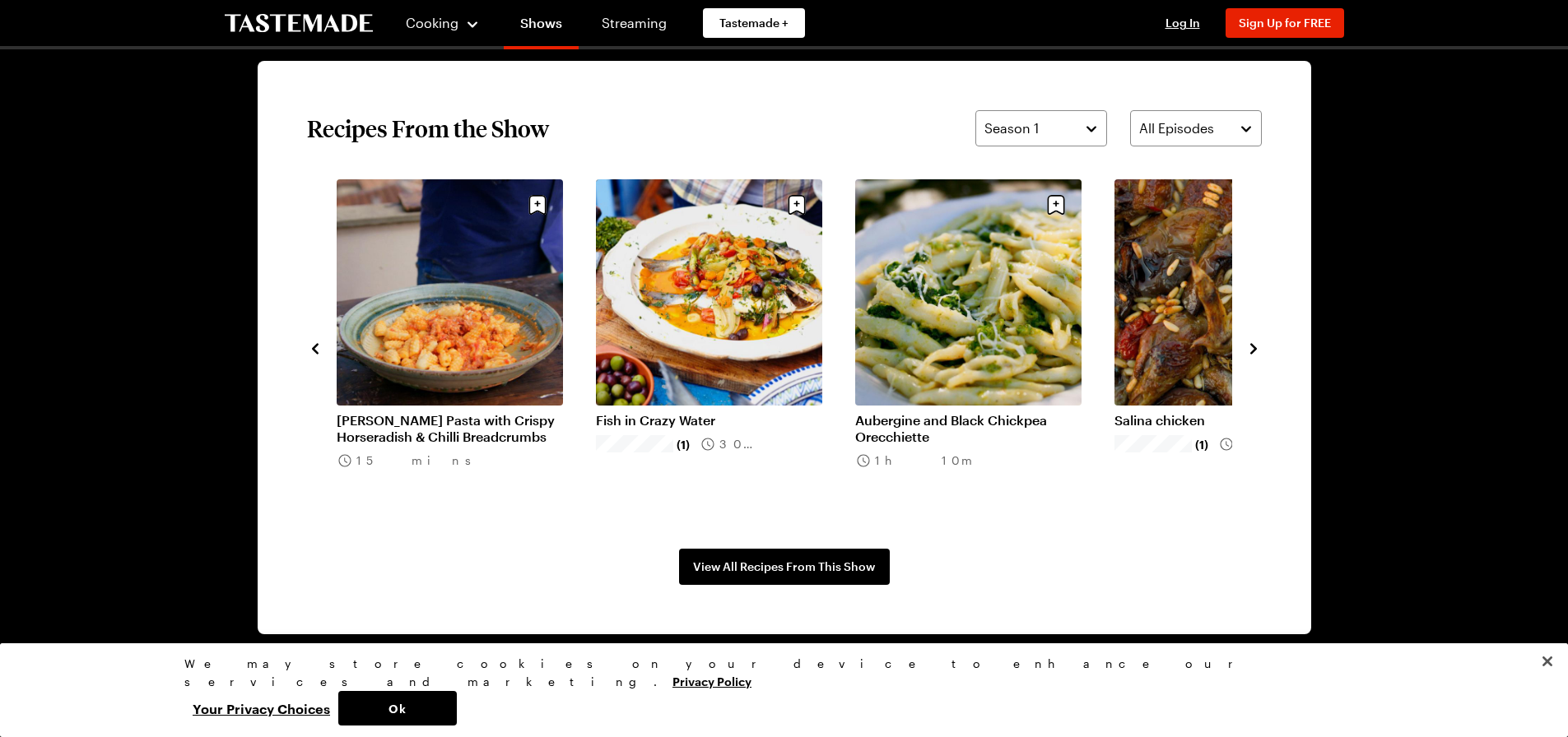
click at [316, 345] on icon "navigate to previous item" at bounding box center [315, 349] width 6 height 11
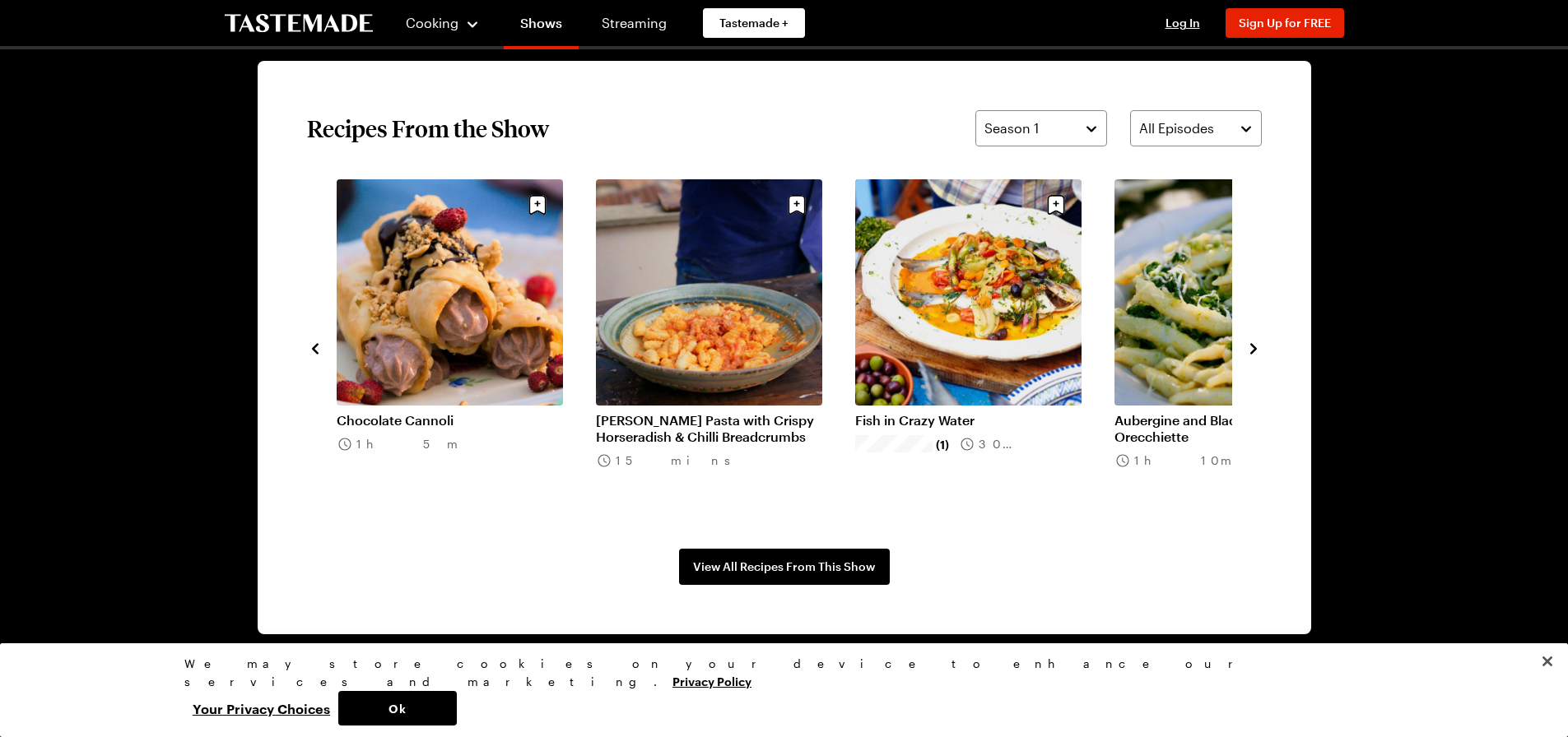
click at [316, 345] on icon "navigate to previous item" at bounding box center [315, 349] width 6 height 11
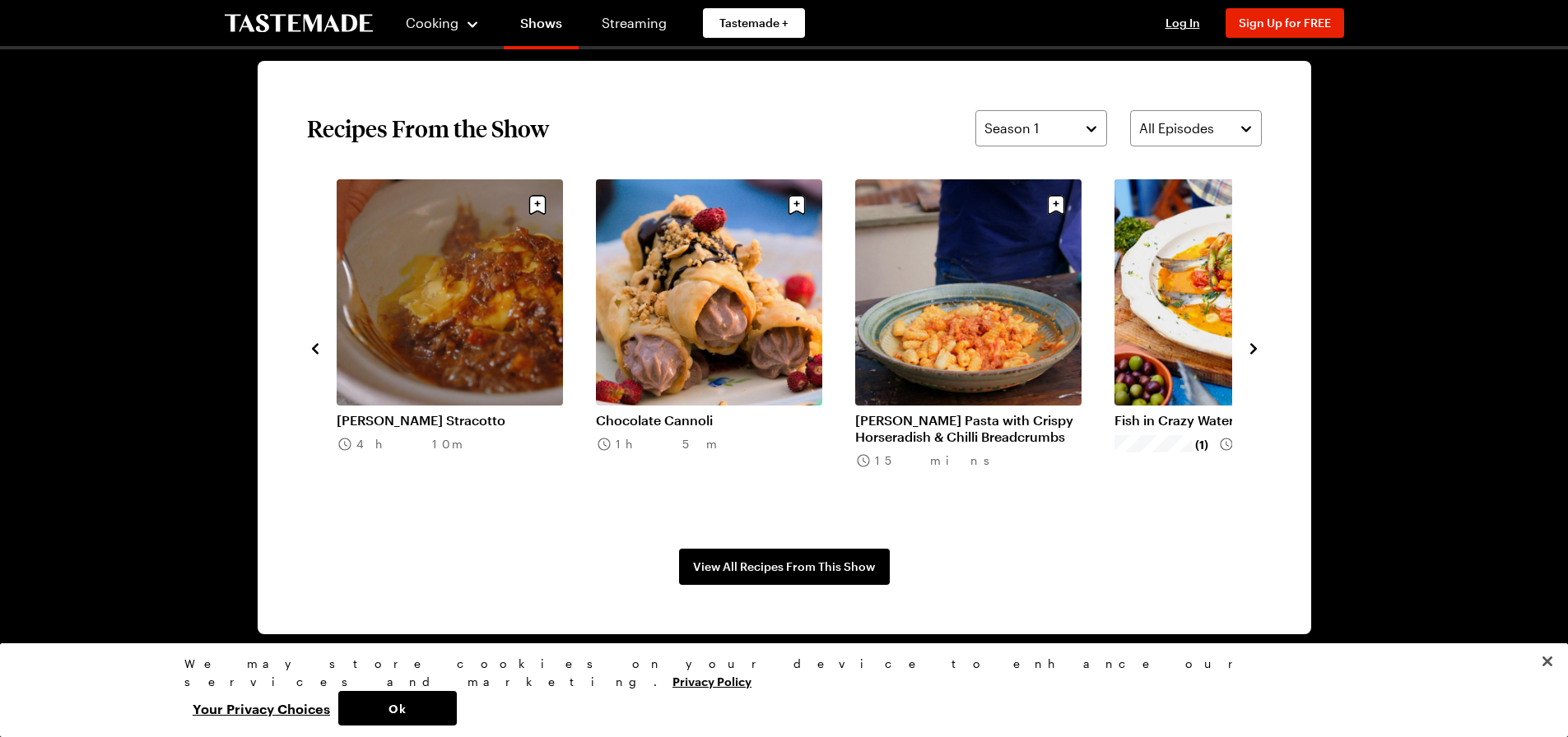
click at [316, 345] on icon "navigate to previous item" at bounding box center [315, 349] width 6 height 11
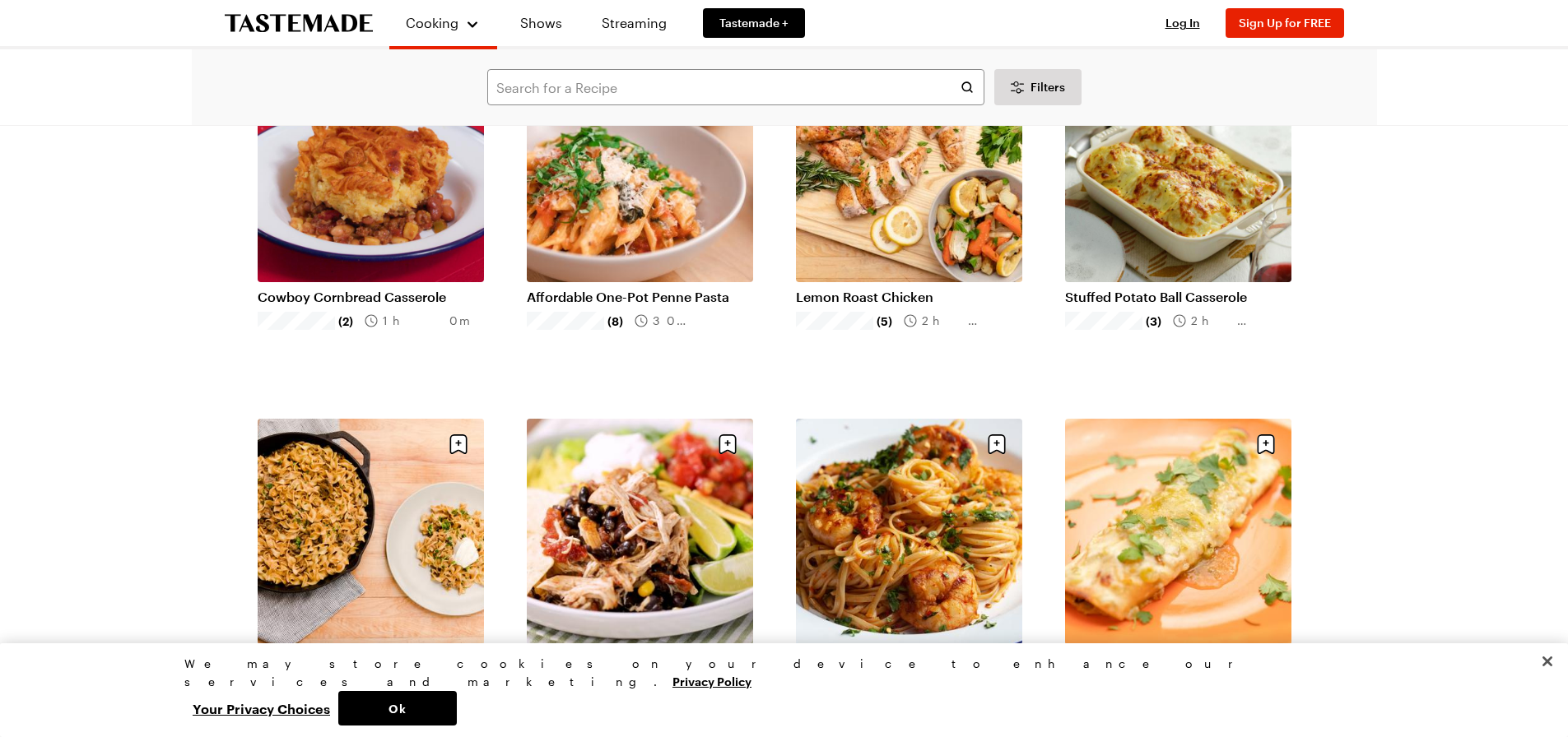
scroll to position [576, 0]
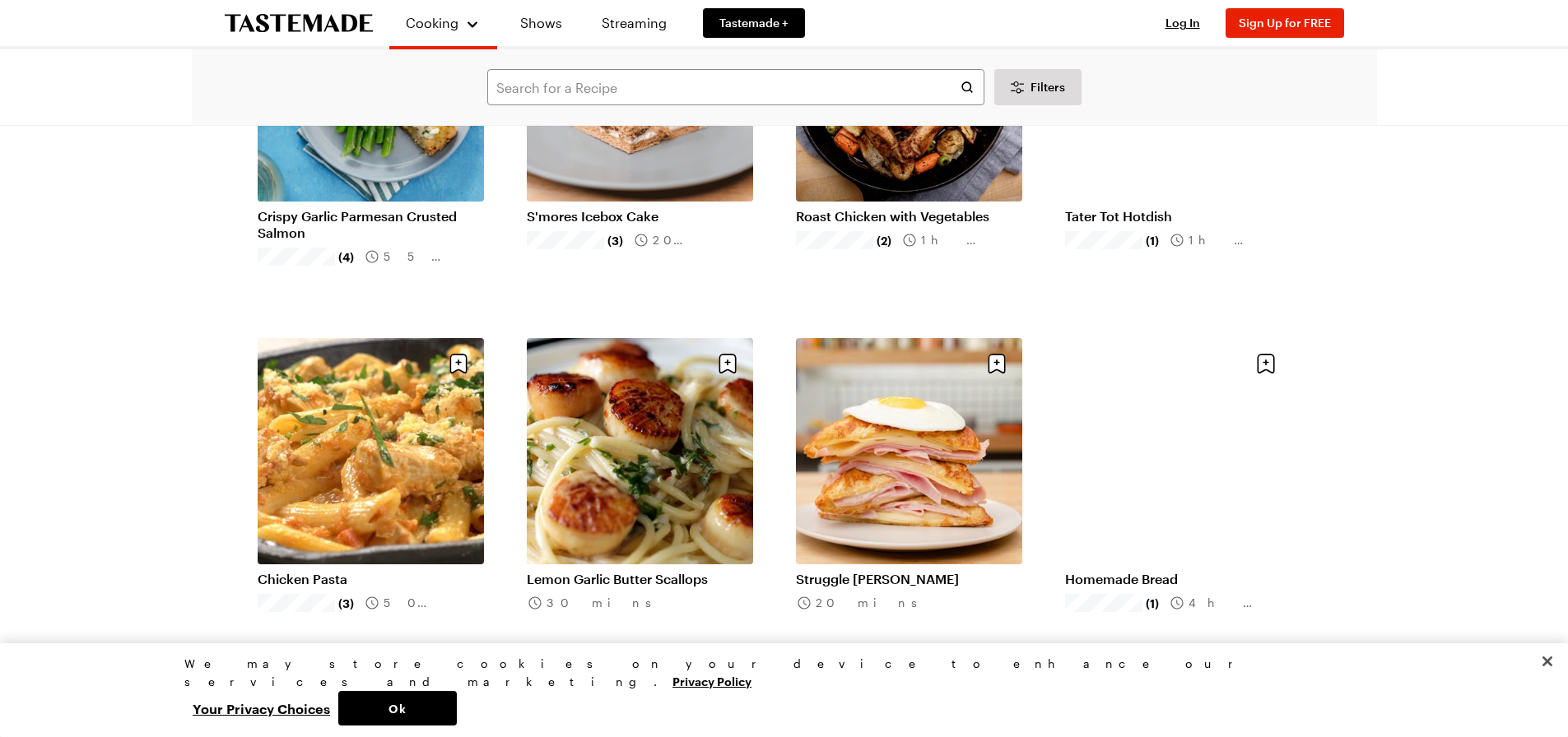
scroll to position [3537, 0]
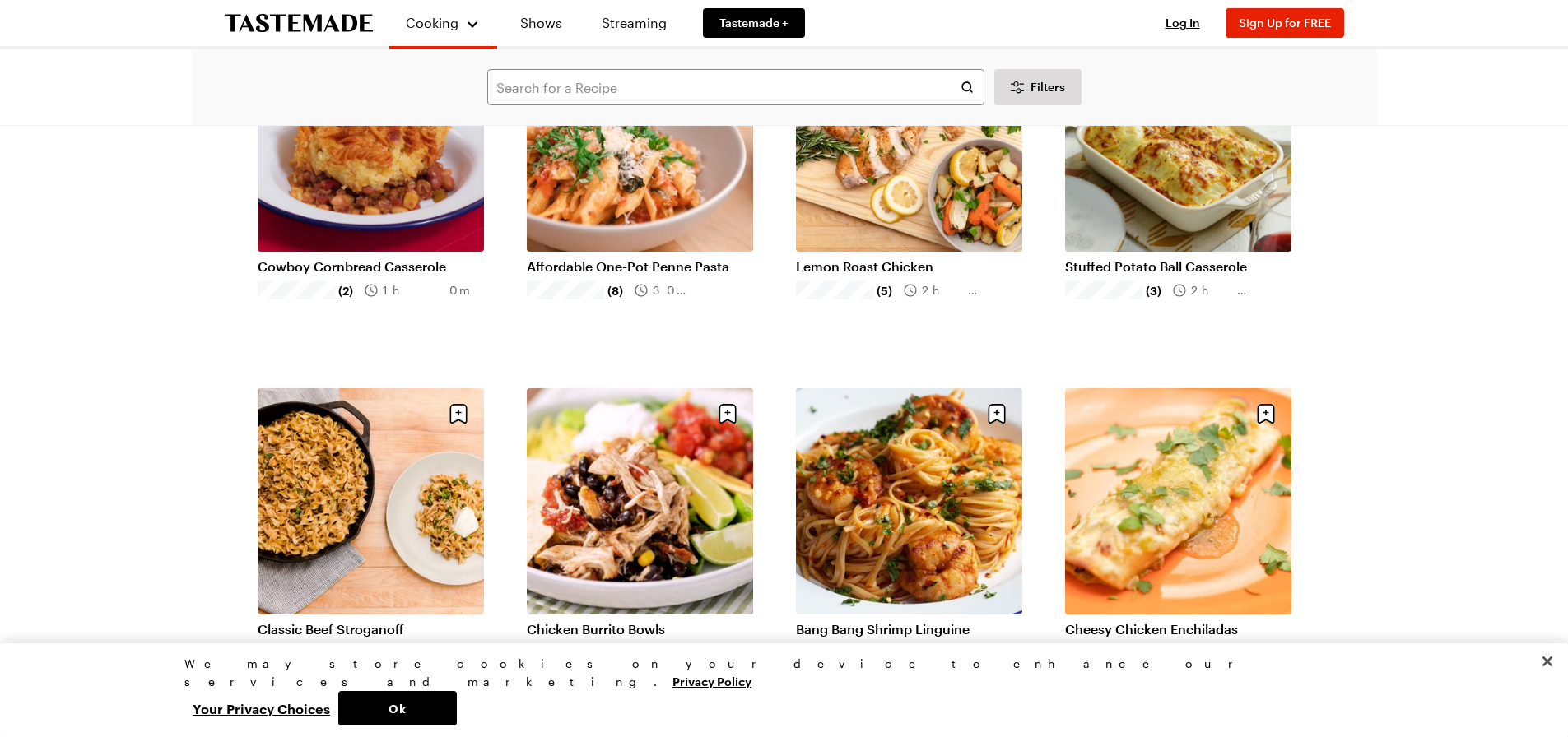
scroll to position [494, 0]
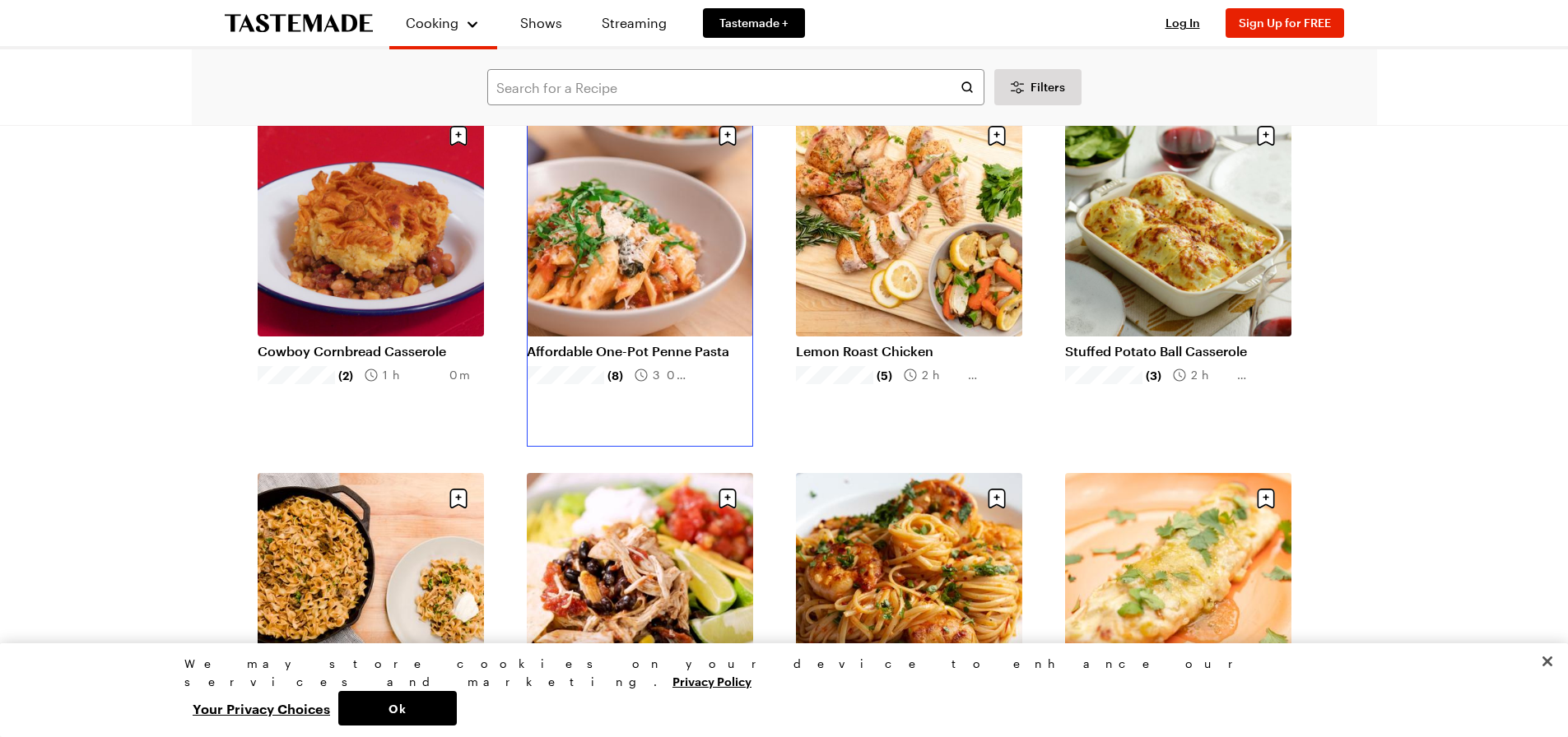
click at [633, 348] on link "Affordable One-Pot Penne Pasta" at bounding box center [639, 351] width 227 height 17
